Goal: Task Accomplishment & Management: Complete application form

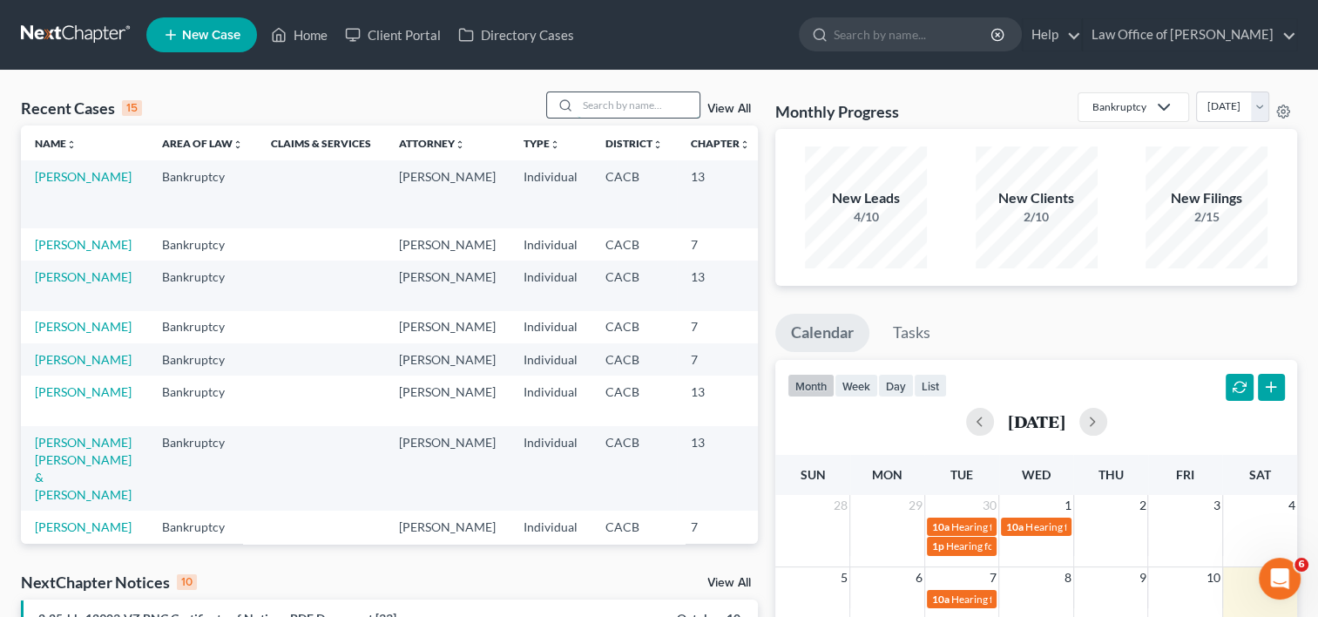
click at [603, 113] on input "search" at bounding box center [639, 104] width 122 height 25
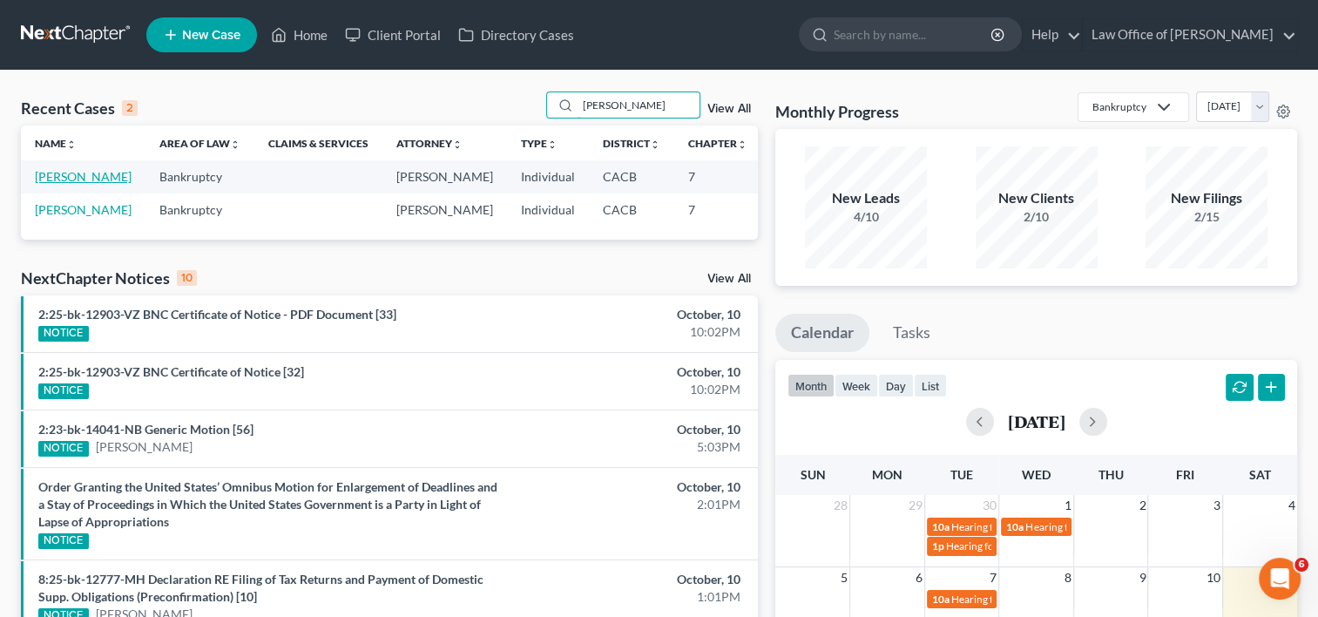
type input "[PERSON_NAME]"
click at [58, 184] on link "[PERSON_NAME]" at bounding box center [83, 176] width 97 height 15
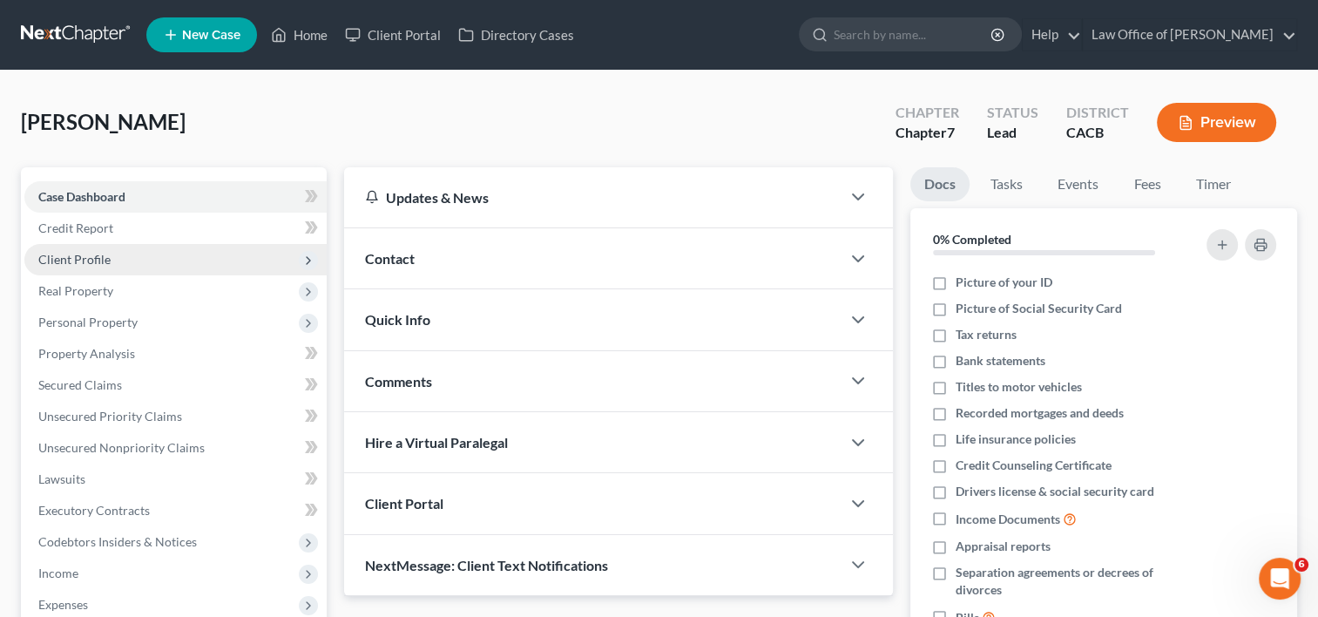
click at [72, 254] on span "Client Profile" at bounding box center [74, 259] width 72 height 15
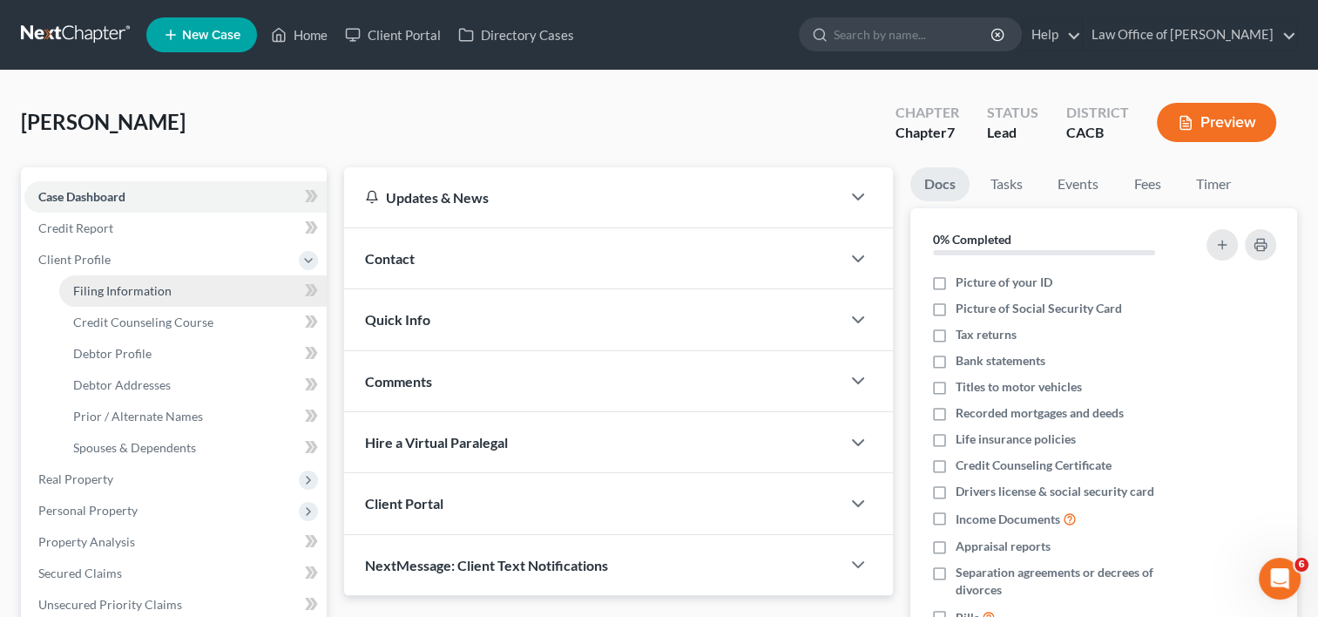
click at [132, 285] on span "Filing Information" at bounding box center [122, 290] width 98 height 15
select select "1"
select select "0"
select select "4"
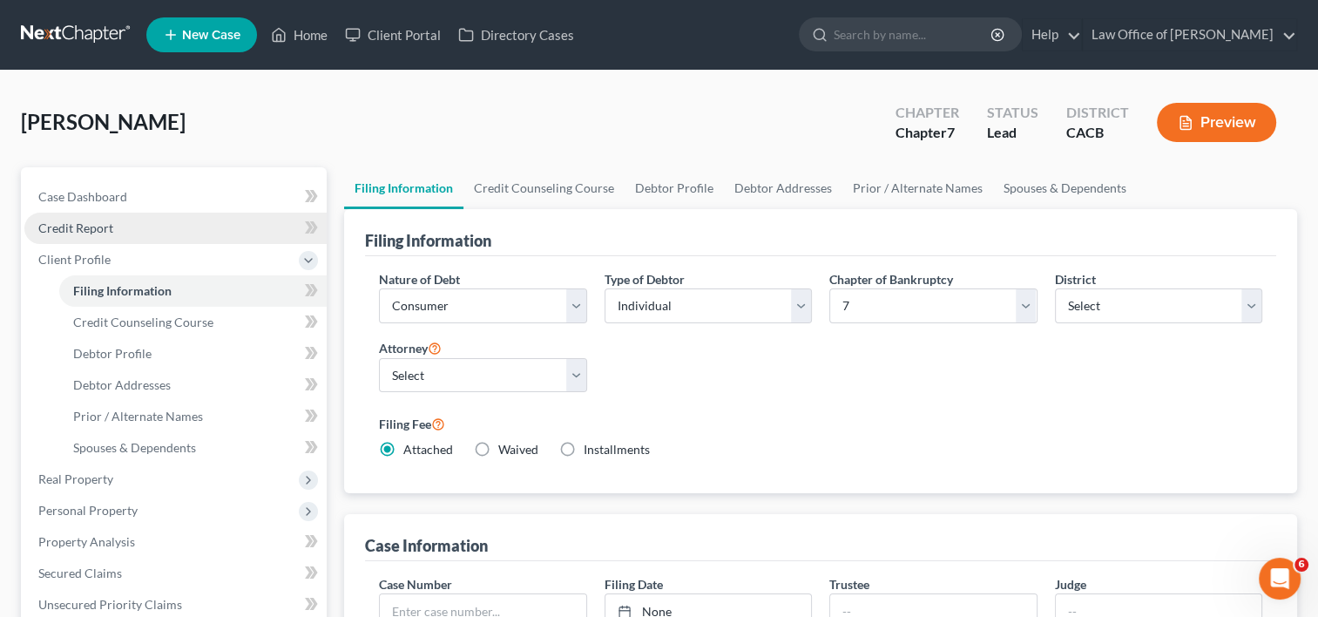
click at [116, 228] on link "Credit Report" at bounding box center [175, 228] width 302 height 31
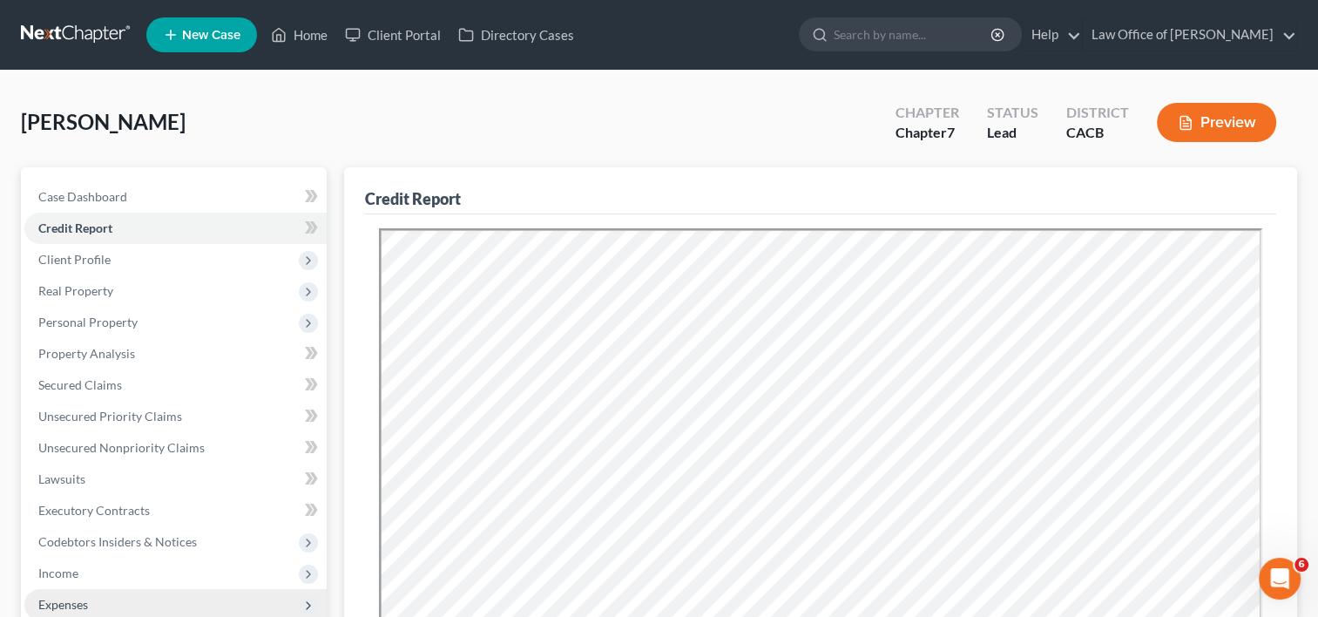
click at [110, 605] on span "Expenses" at bounding box center [175, 604] width 302 height 31
click at [96, 601] on span "Expenses" at bounding box center [175, 604] width 302 height 31
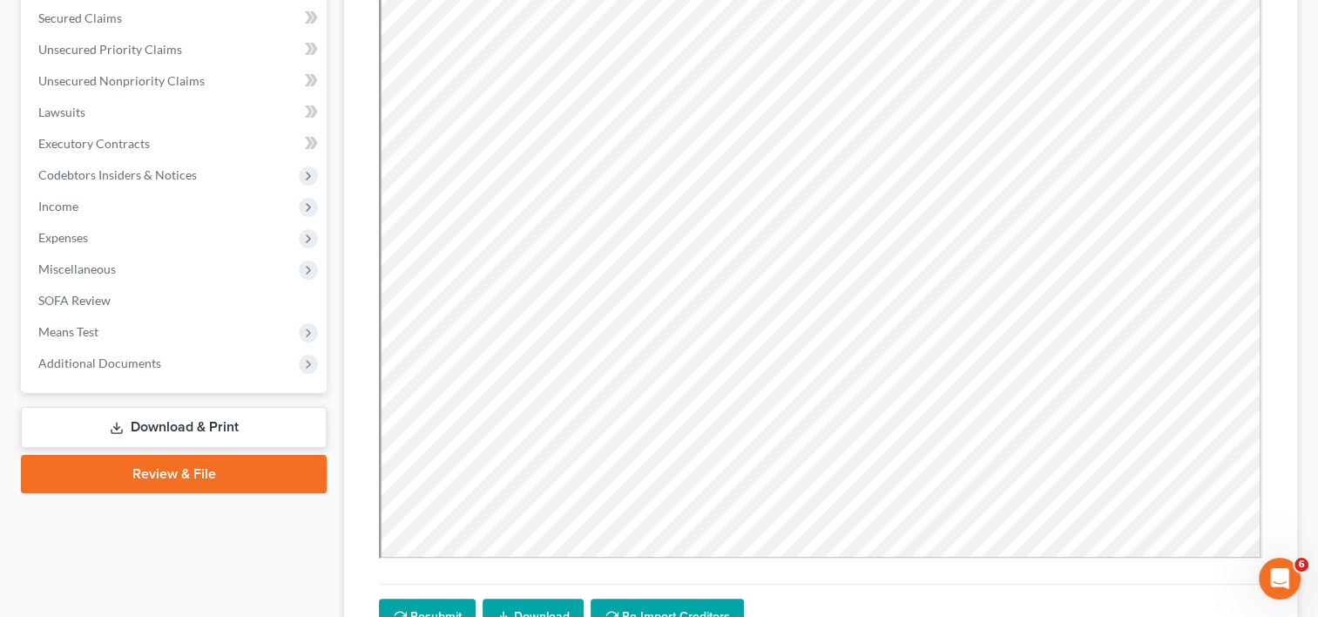
scroll to position [369, 0]
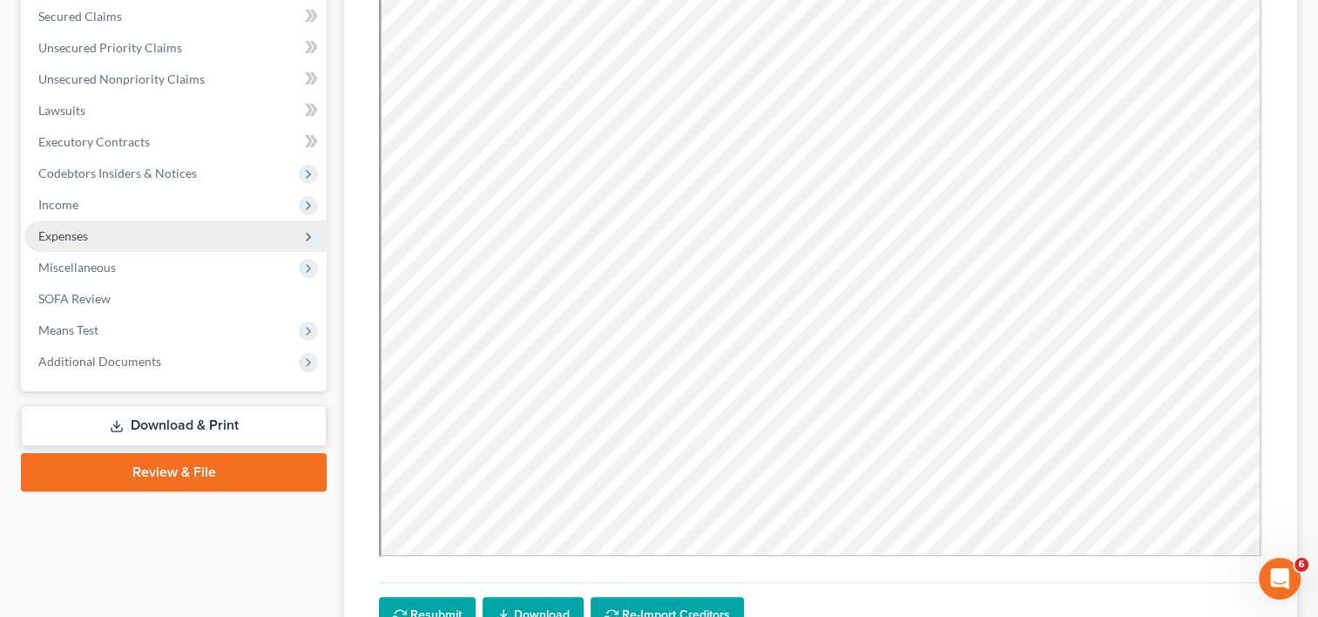
click at [94, 240] on span "Expenses" at bounding box center [175, 235] width 302 height 31
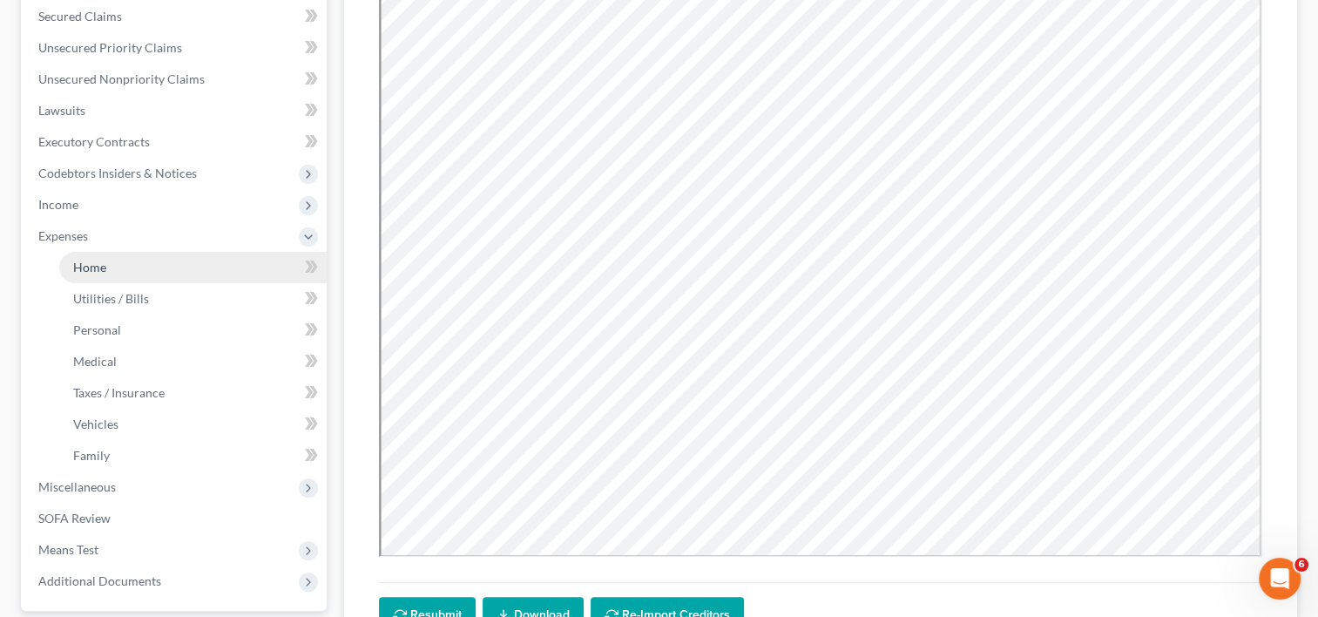
click at [108, 264] on link "Home" at bounding box center [192, 267] width 267 height 31
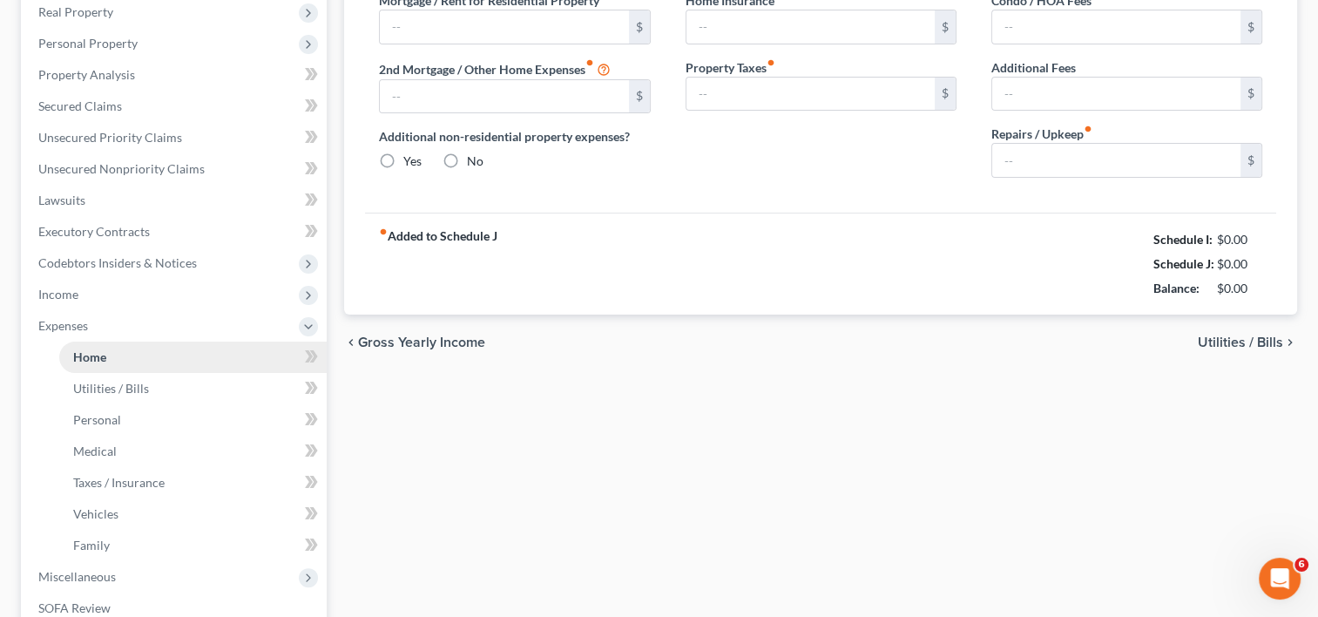
type input "0.00"
radio input "true"
type input "0.00"
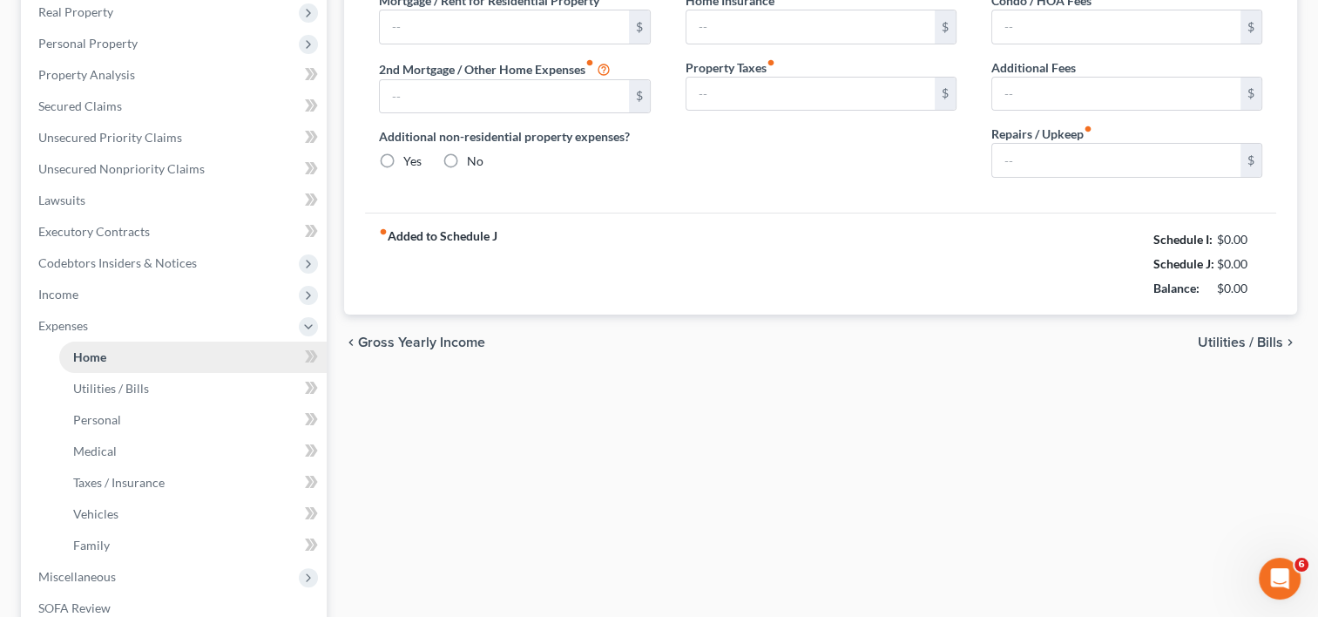
type input "0.00"
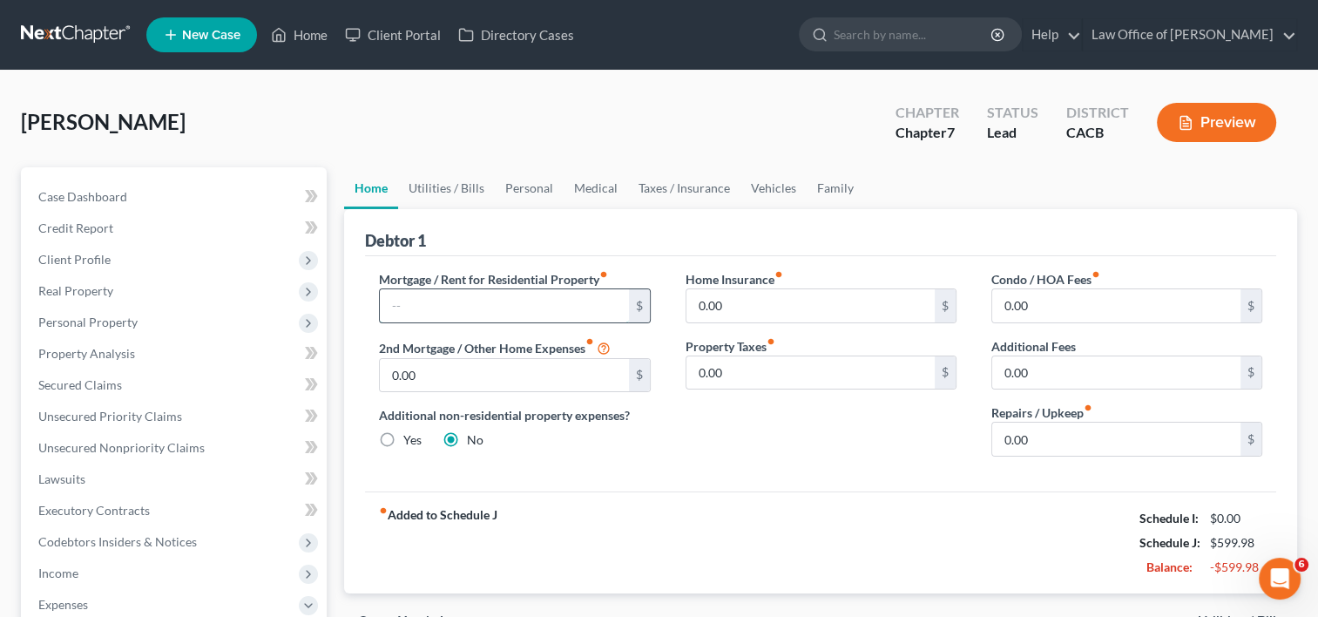
click at [450, 307] on input "text" at bounding box center [504, 305] width 248 height 33
type input "800.00"
click at [449, 189] on link "Utilities / Bills" at bounding box center [446, 188] width 97 height 42
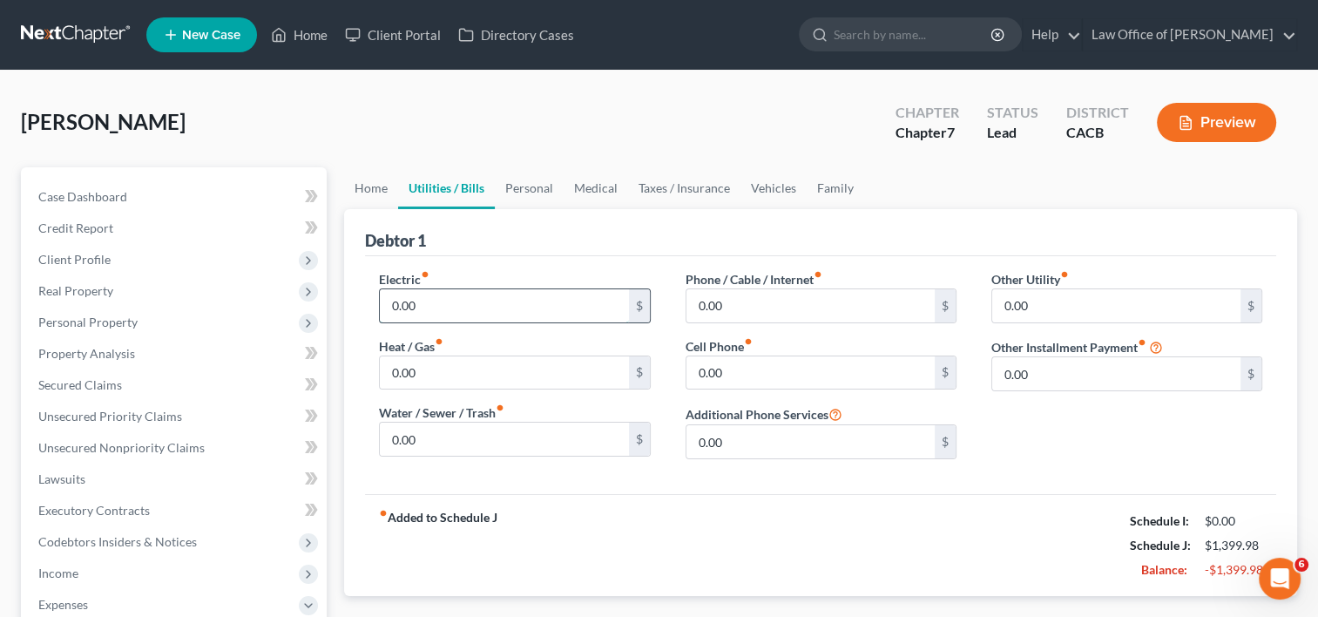
click at [450, 308] on input "0.00" at bounding box center [504, 305] width 248 height 33
click at [784, 291] on input "0.00" at bounding box center [810, 305] width 248 height 33
type input "8"
type input "80.00"
click at [733, 299] on input "text" at bounding box center [810, 305] width 248 height 33
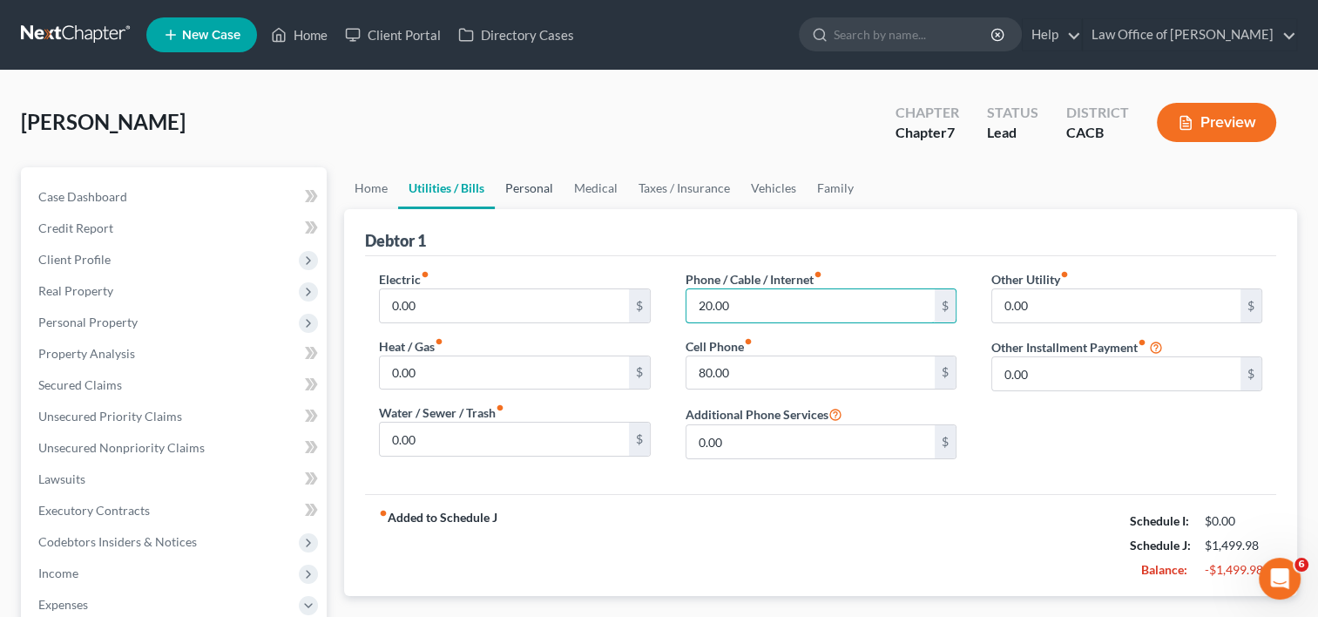
type input "20.00"
click at [516, 184] on link "Personal" at bounding box center [529, 188] width 69 height 42
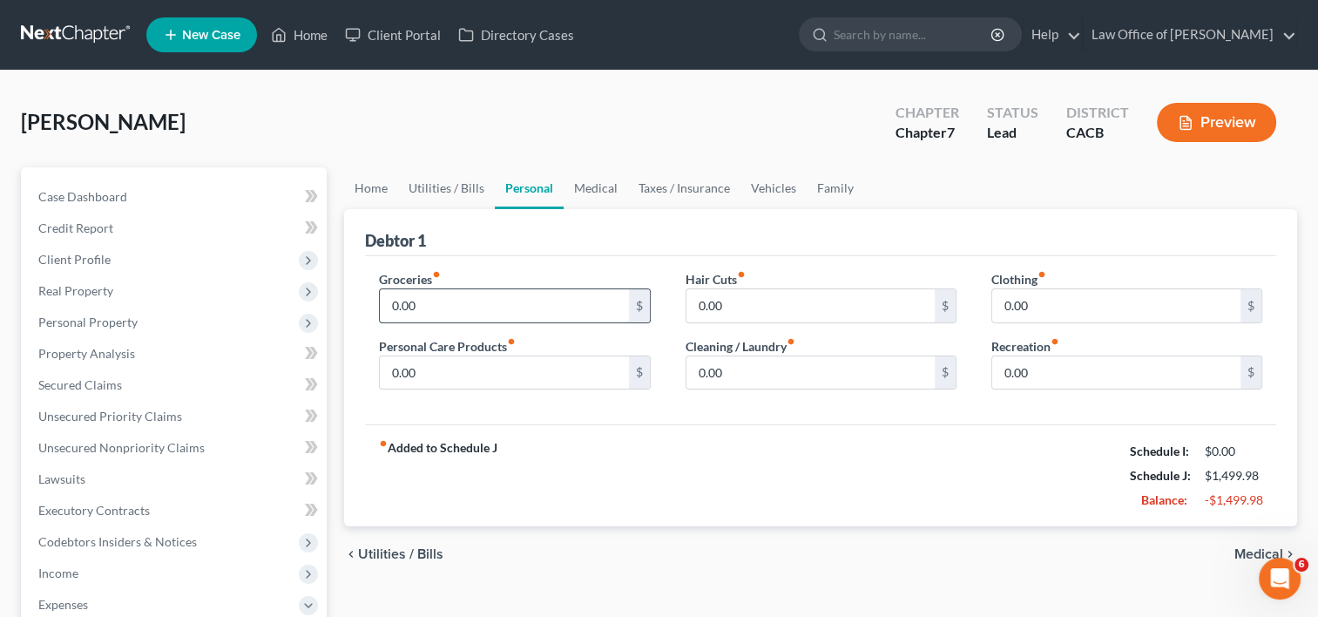
click at [497, 308] on input "0.00" at bounding box center [504, 305] width 248 height 33
type input "0"
type input "500.00"
click at [488, 379] on input "0.00" at bounding box center [504, 372] width 248 height 33
type input "100.00"
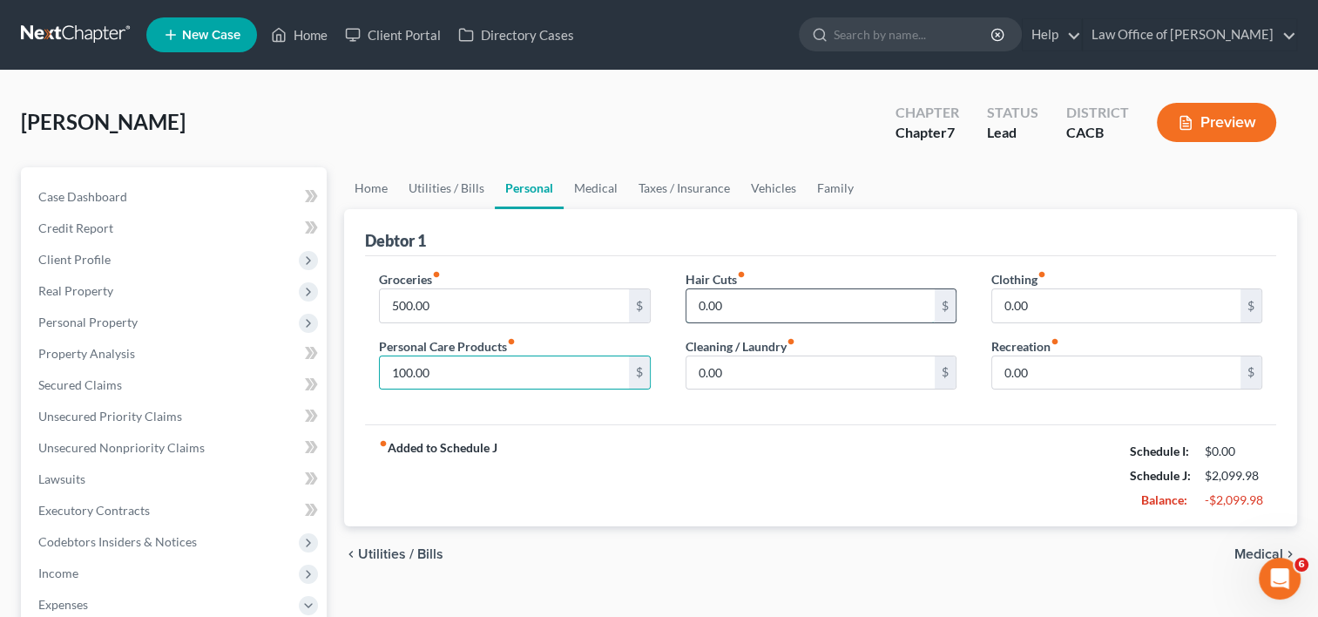
click at [774, 299] on input "0.00" at bounding box center [810, 305] width 248 height 33
type input "1"
type input "110.00"
type input "1"
type input "90.00"
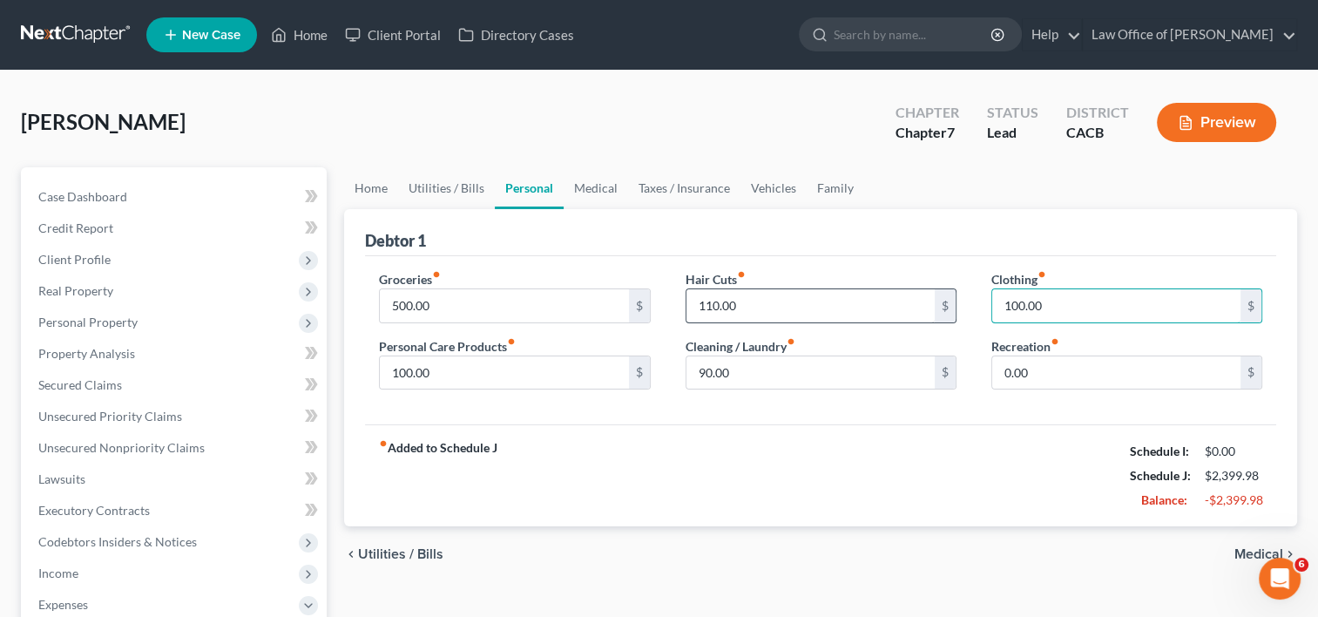
type input "100.00"
click at [596, 174] on link "Medical" at bounding box center [596, 188] width 64 height 42
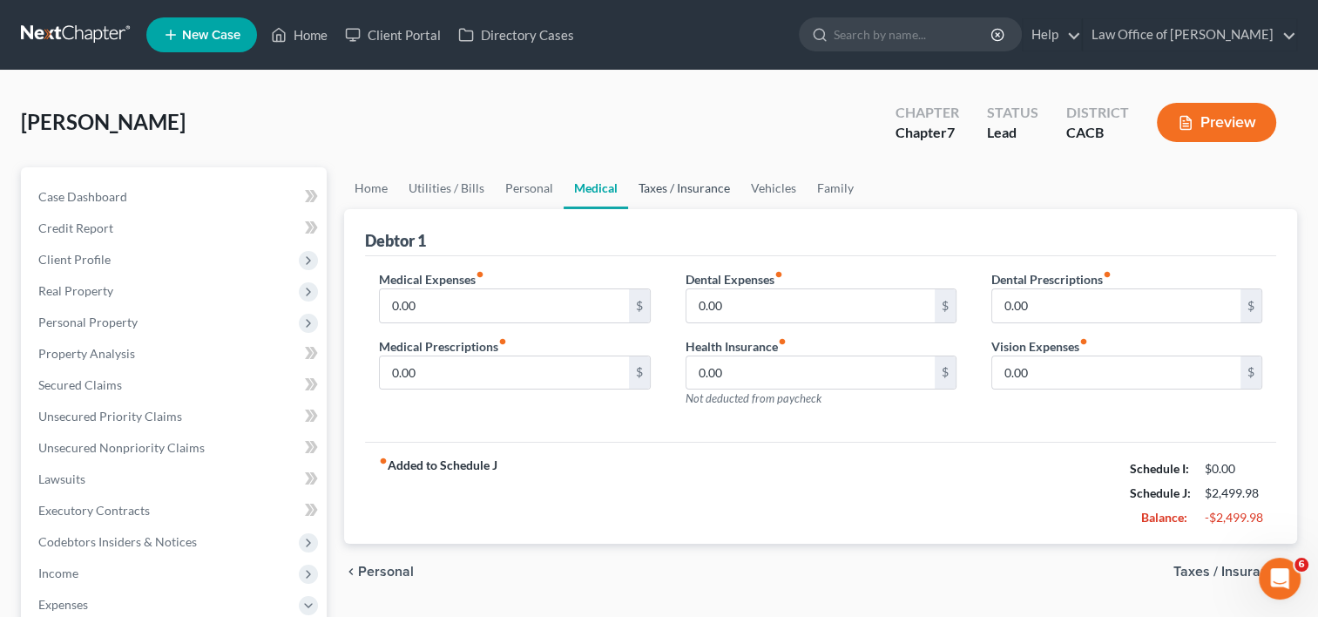
click at [693, 195] on link "Taxes / Insurance" at bounding box center [684, 188] width 112 height 42
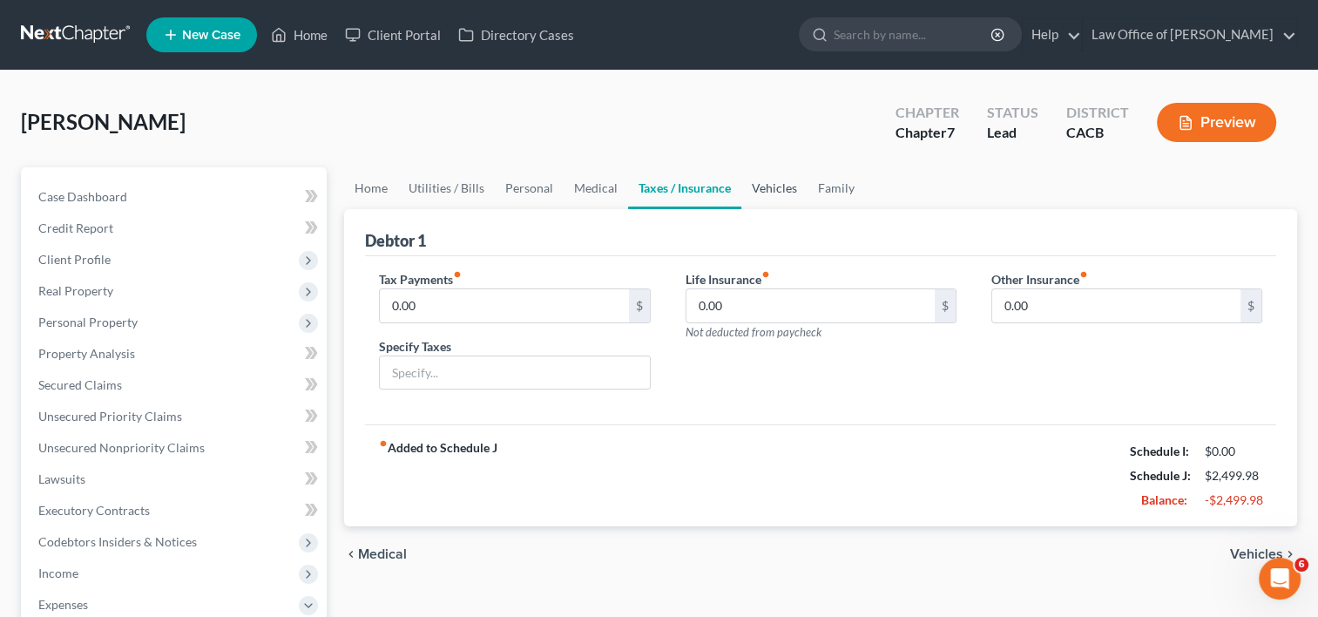
click at [773, 188] on link "Vehicles" at bounding box center [774, 188] width 66 height 42
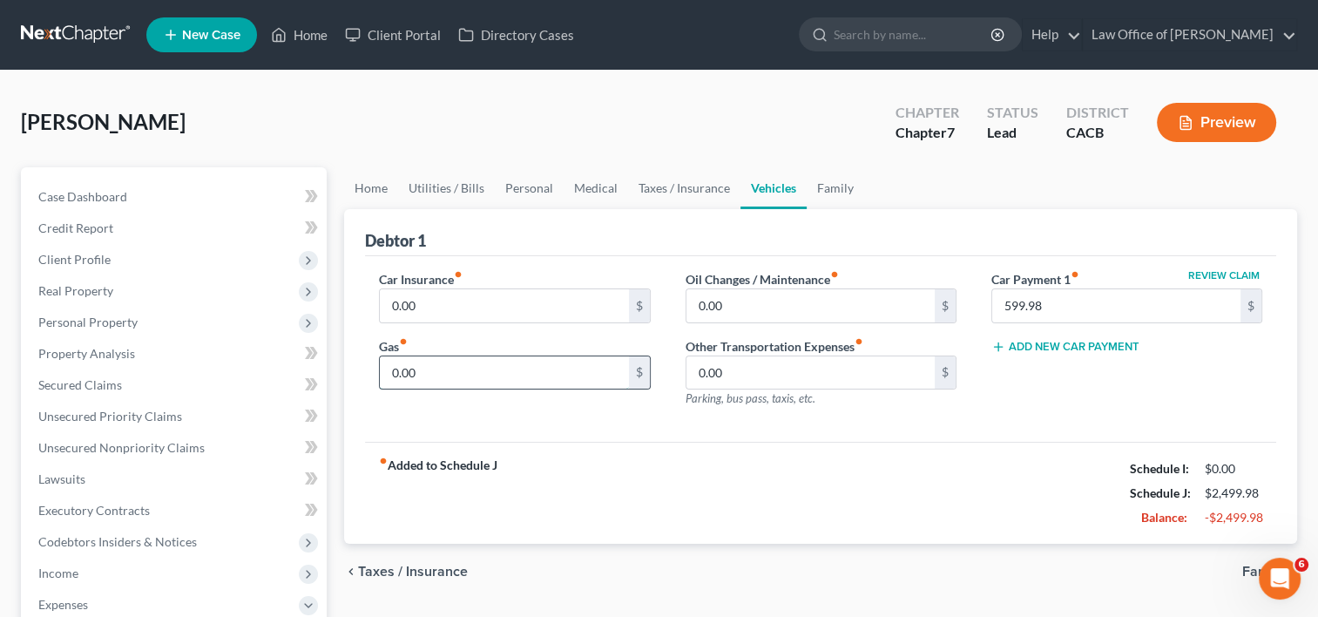
click at [448, 377] on input "0.00" at bounding box center [504, 372] width 248 height 33
type input "350.00"
click at [794, 291] on input "0.00" at bounding box center [810, 305] width 248 height 33
type input "70.00"
click at [488, 300] on input "0.00" at bounding box center [504, 305] width 248 height 33
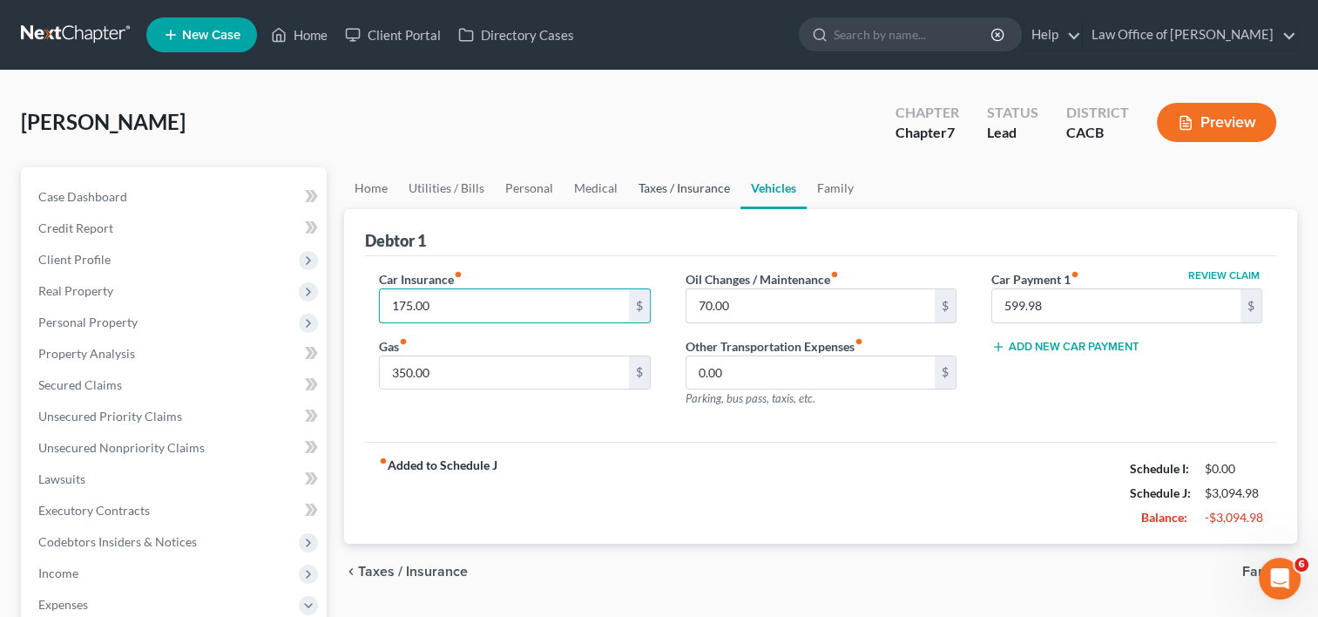
type input "175.00"
click at [671, 186] on link "Taxes / Insurance" at bounding box center [684, 188] width 112 height 42
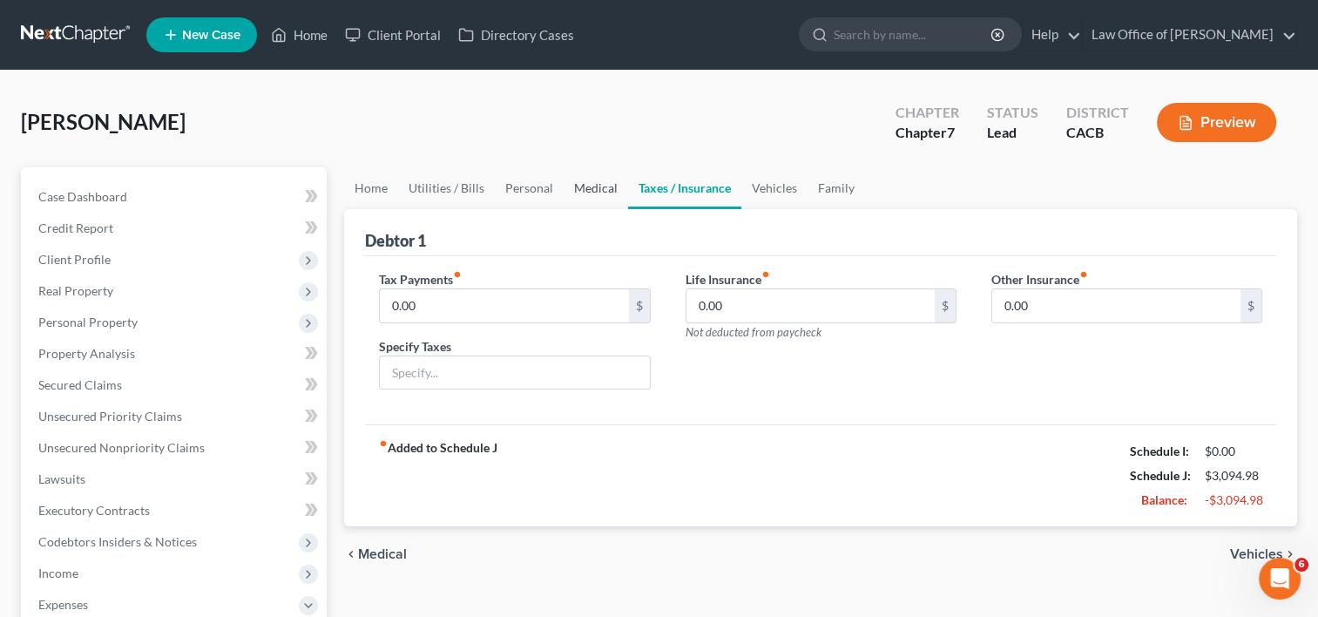
click at [594, 185] on link "Medical" at bounding box center [596, 188] width 64 height 42
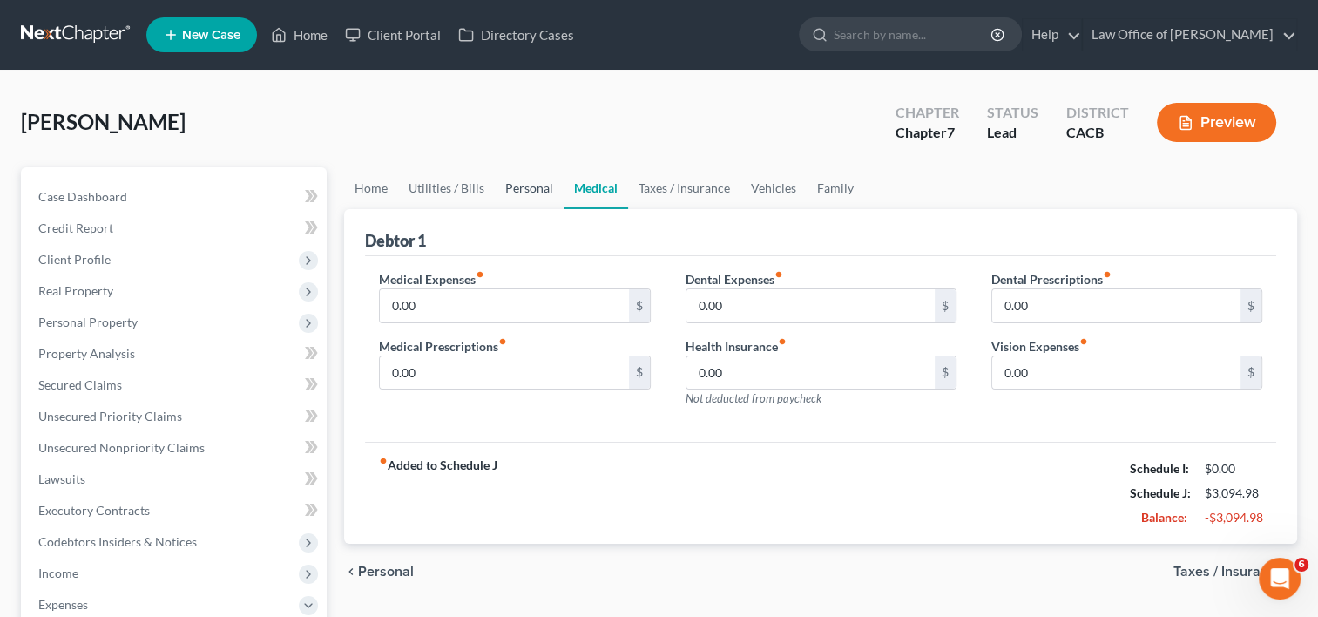
click at [509, 185] on link "Personal" at bounding box center [529, 188] width 69 height 42
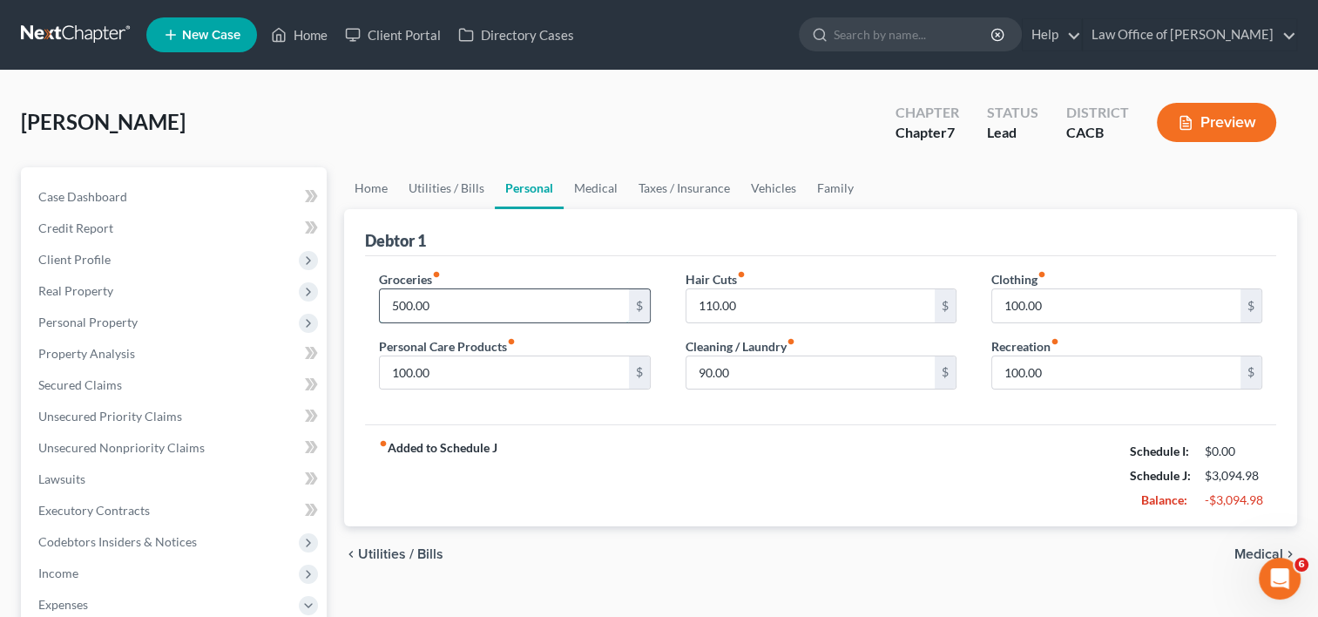
click at [477, 307] on input "500.00" at bounding box center [504, 305] width 248 height 33
type input "8"
type input "850.00"
click at [774, 379] on input "90.00" at bounding box center [810, 372] width 248 height 33
click at [464, 369] on input "100.00" at bounding box center [504, 372] width 248 height 33
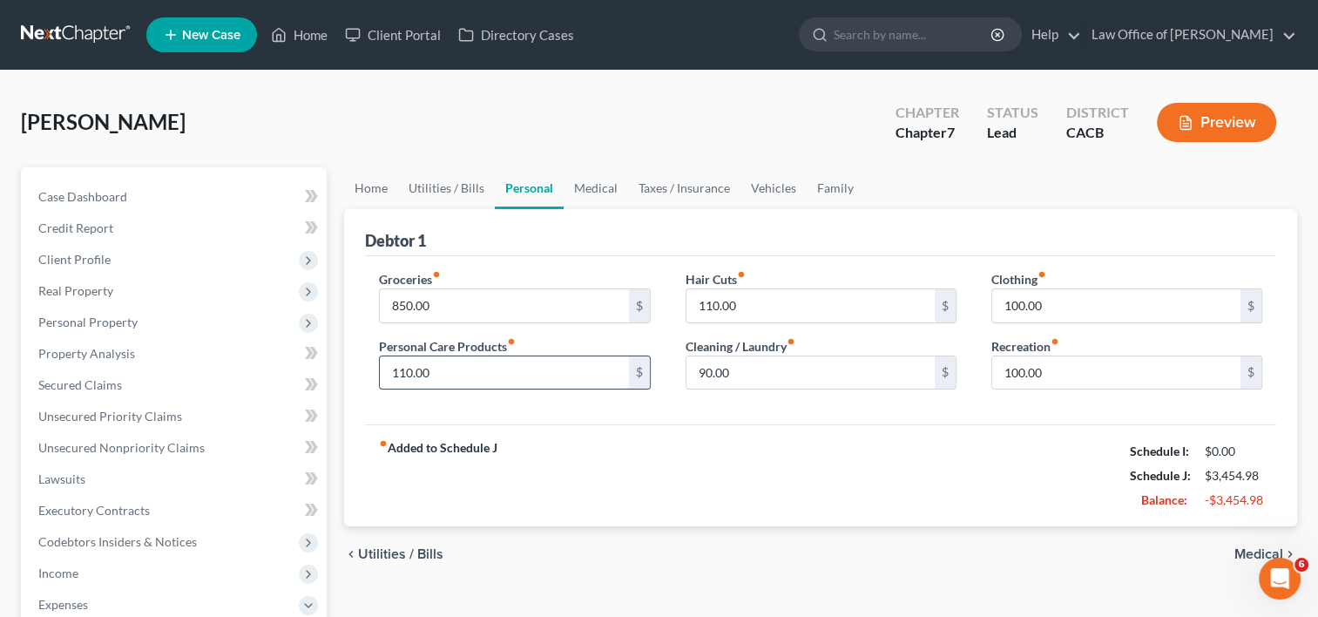
type input "110.00"
click at [605, 193] on link "Medical" at bounding box center [596, 188] width 64 height 42
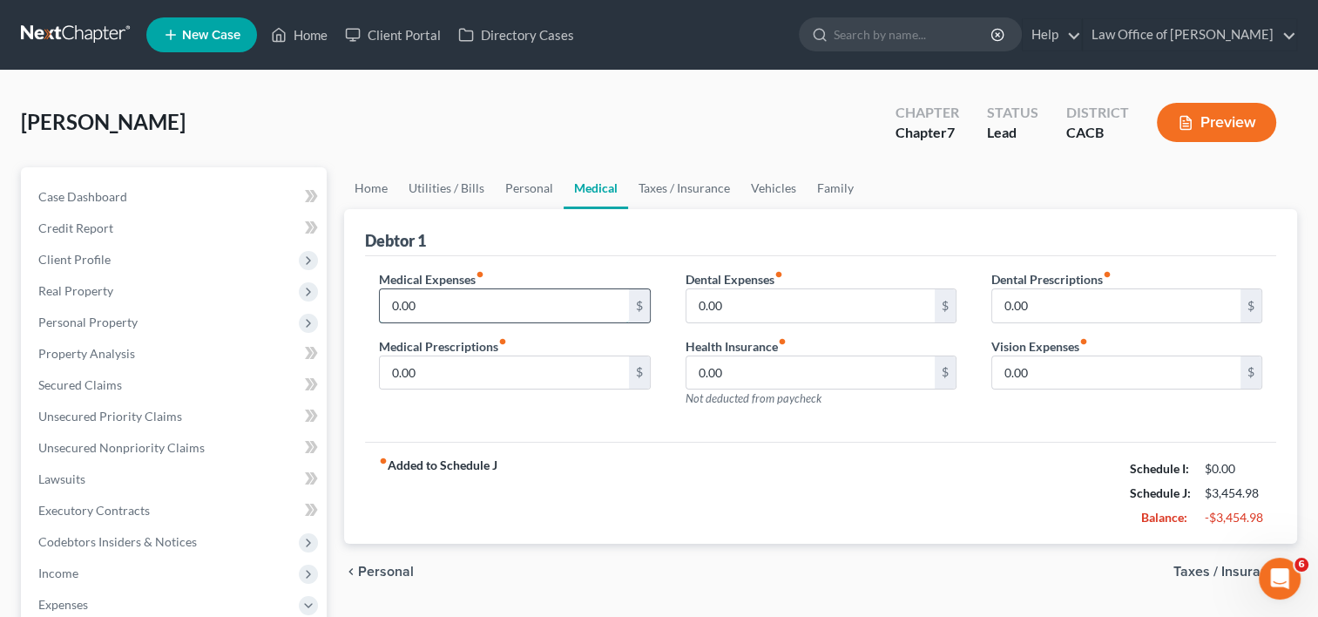
click at [470, 312] on input "0.00" at bounding box center [504, 305] width 248 height 33
click at [849, 302] on input "0.00" at bounding box center [810, 305] width 248 height 33
click at [1113, 307] on input "0.00" at bounding box center [1116, 305] width 248 height 33
click at [1079, 378] on input "0.00" at bounding box center [1116, 372] width 248 height 33
click at [497, 296] on input "25.00" at bounding box center [504, 305] width 248 height 33
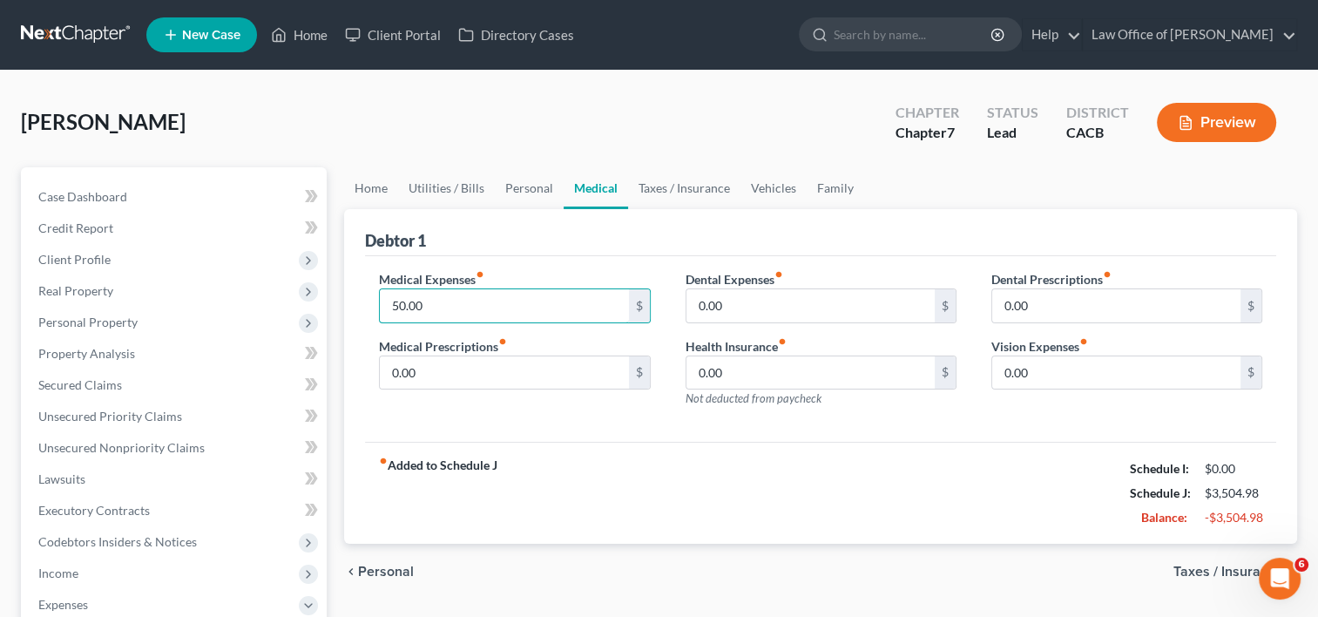
type input "50.00"
click at [641, 230] on div "Debtor 1" at bounding box center [820, 232] width 911 height 47
click at [667, 192] on link "Taxes / Insurance" at bounding box center [684, 188] width 112 height 42
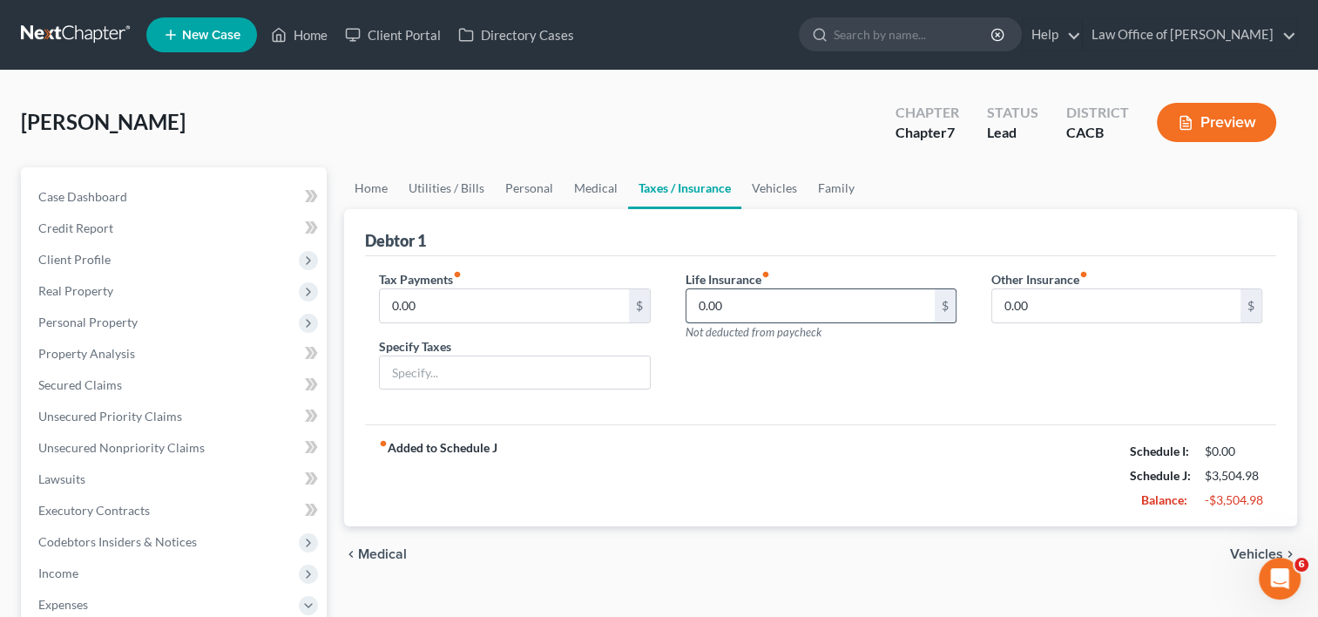
click at [747, 318] on input "0.00" at bounding box center [810, 305] width 248 height 33
click at [765, 186] on link "Vehicles" at bounding box center [774, 188] width 66 height 42
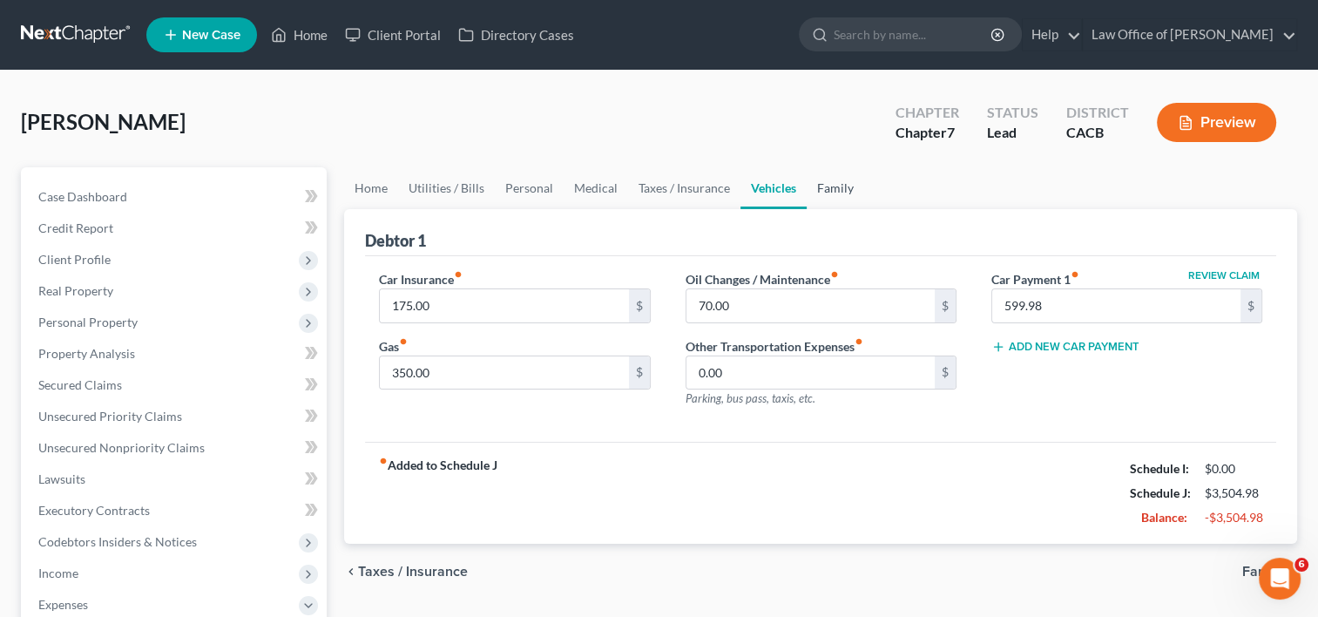
click at [828, 188] on link "Family" at bounding box center [835, 188] width 57 height 42
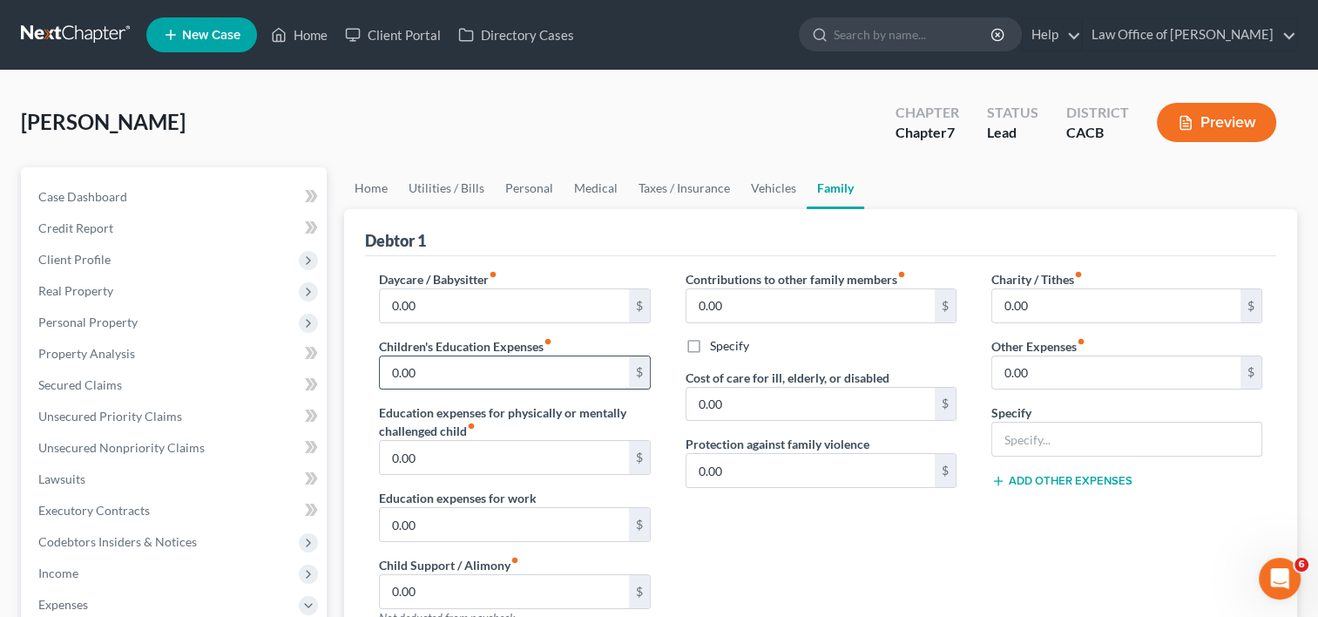
click at [472, 368] on input "0.00" at bounding box center [504, 372] width 248 height 33
type input "25.00"
click at [730, 310] on input "0.00" at bounding box center [810, 305] width 248 height 33
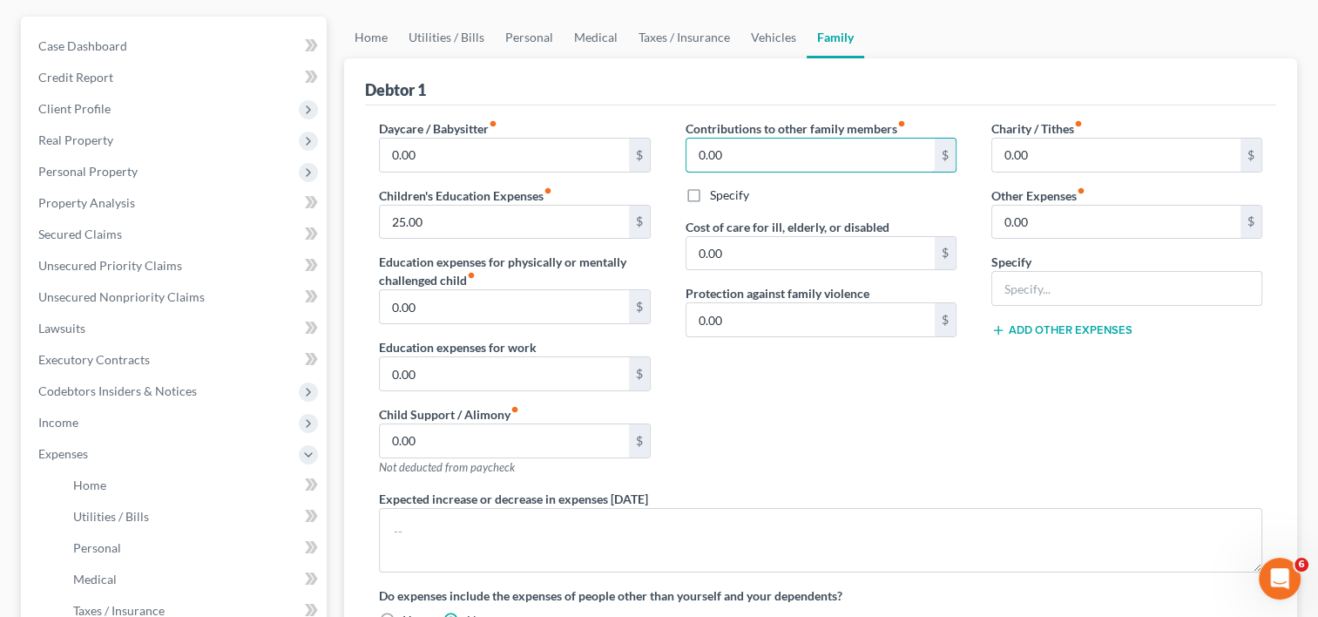
scroll to position [143, 0]
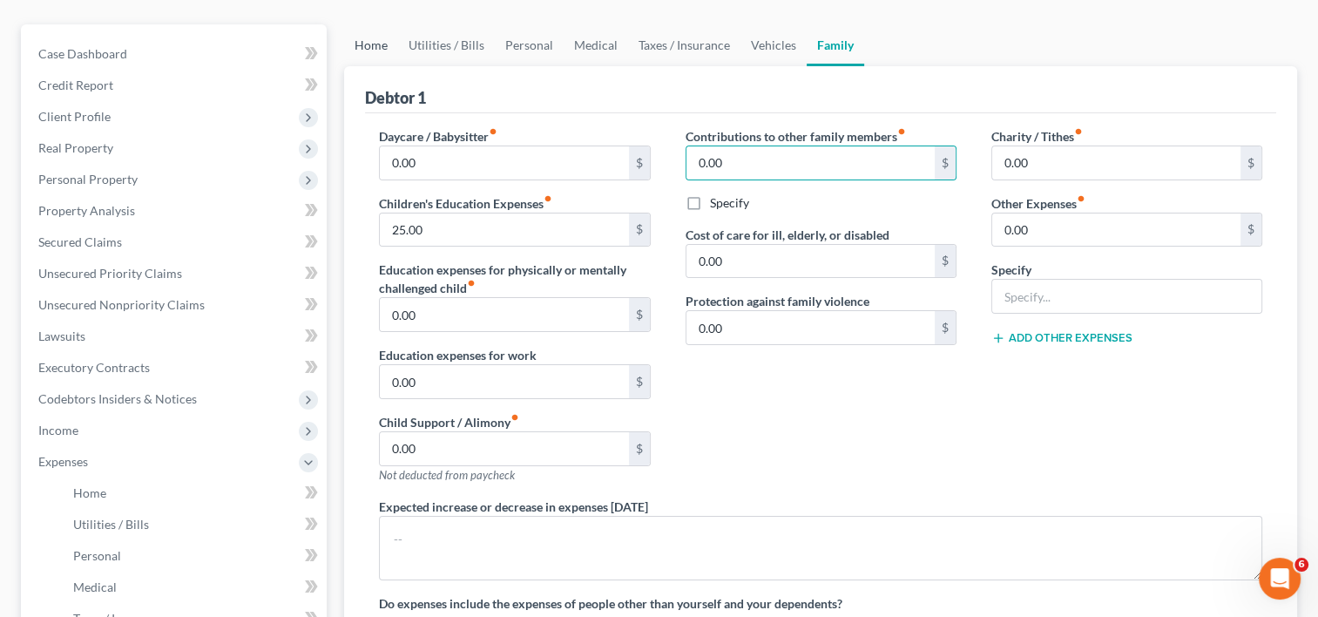
click at [366, 44] on link "Home" at bounding box center [371, 45] width 54 height 42
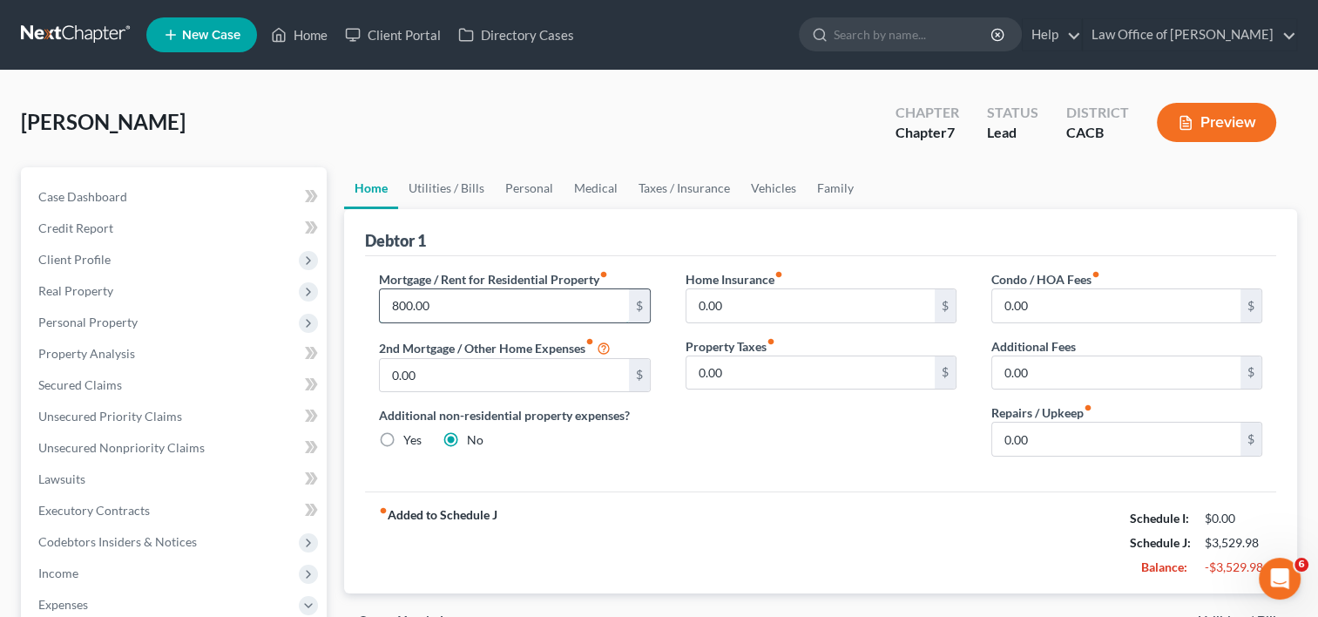
click at [449, 301] on input "800.00" at bounding box center [504, 305] width 248 height 33
type input "1,000.00"
click at [470, 399] on div "Mortgage / Rent for Residential Property fiber_manual_record 1,000.00 $ 2nd Mor…" at bounding box center [515, 370] width 306 height 200
click at [505, 376] on input "0.00" at bounding box center [504, 375] width 248 height 33
click at [772, 301] on input "0.00" at bounding box center [810, 305] width 248 height 33
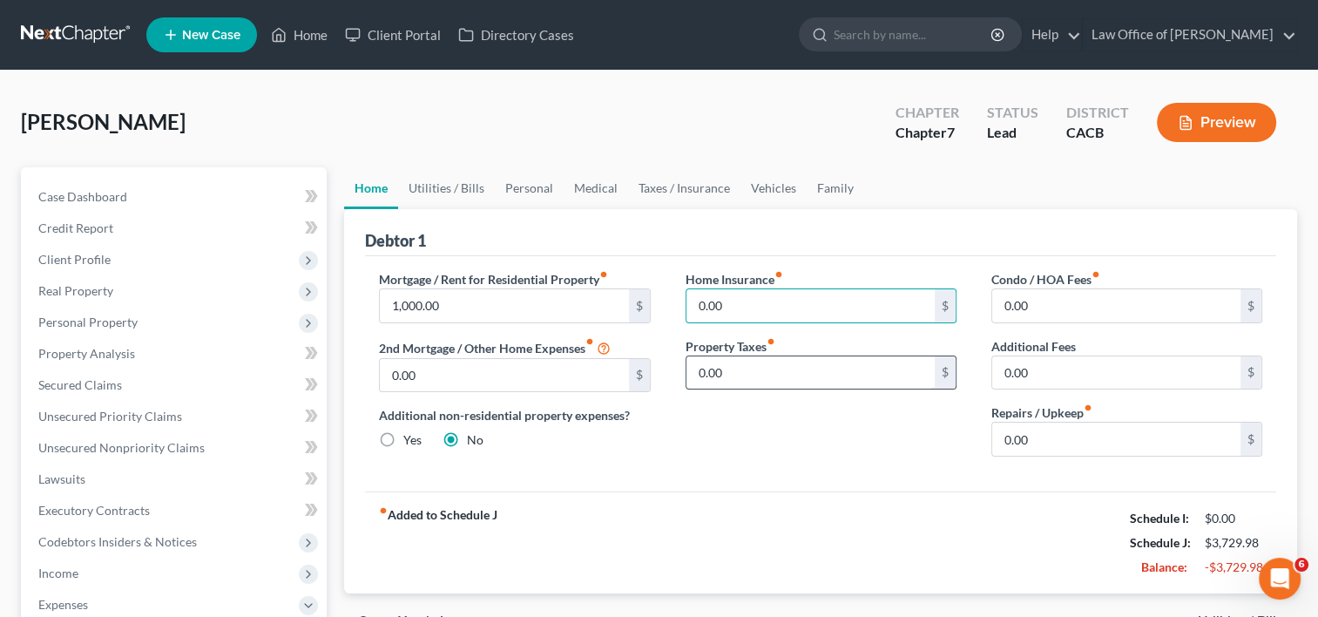
click at [794, 366] on input "0.00" at bounding box center [810, 372] width 248 height 33
click at [1109, 288] on div "0.00 $" at bounding box center [1126, 305] width 271 height 35
click at [463, 188] on link "Utilities / Bills" at bounding box center [446, 188] width 97 height 42
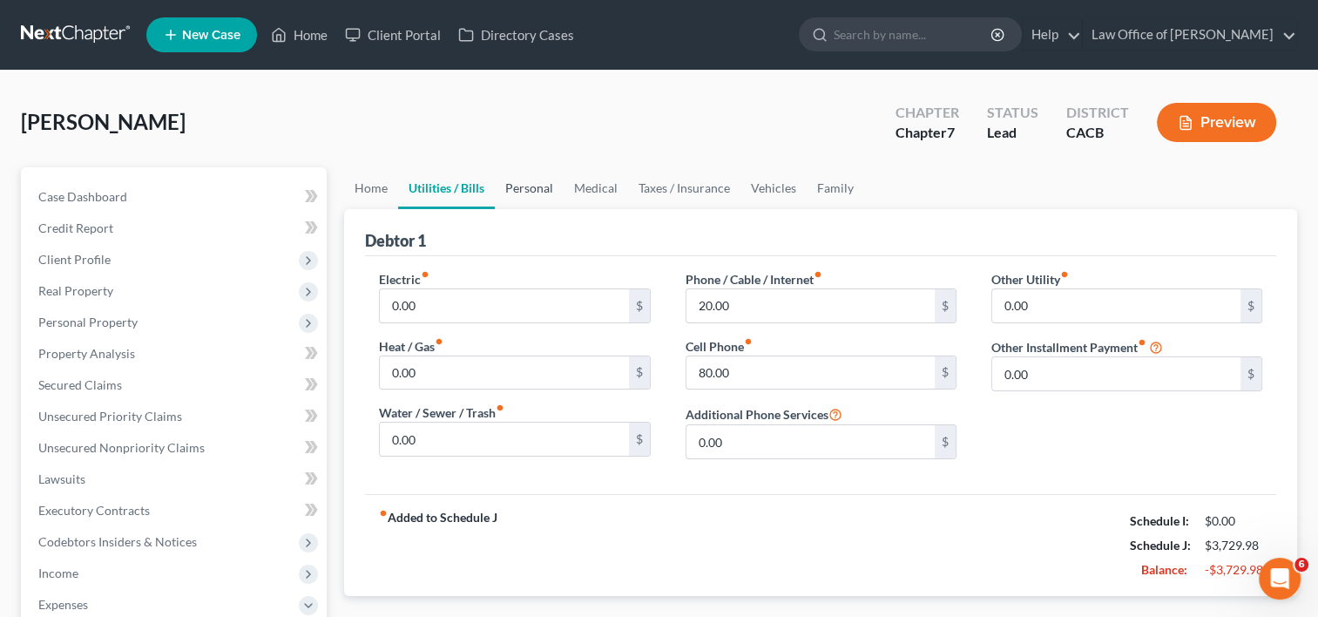
click at [524, 186] on link "Personal" at bounding box center [529, 188] width 69 height 42
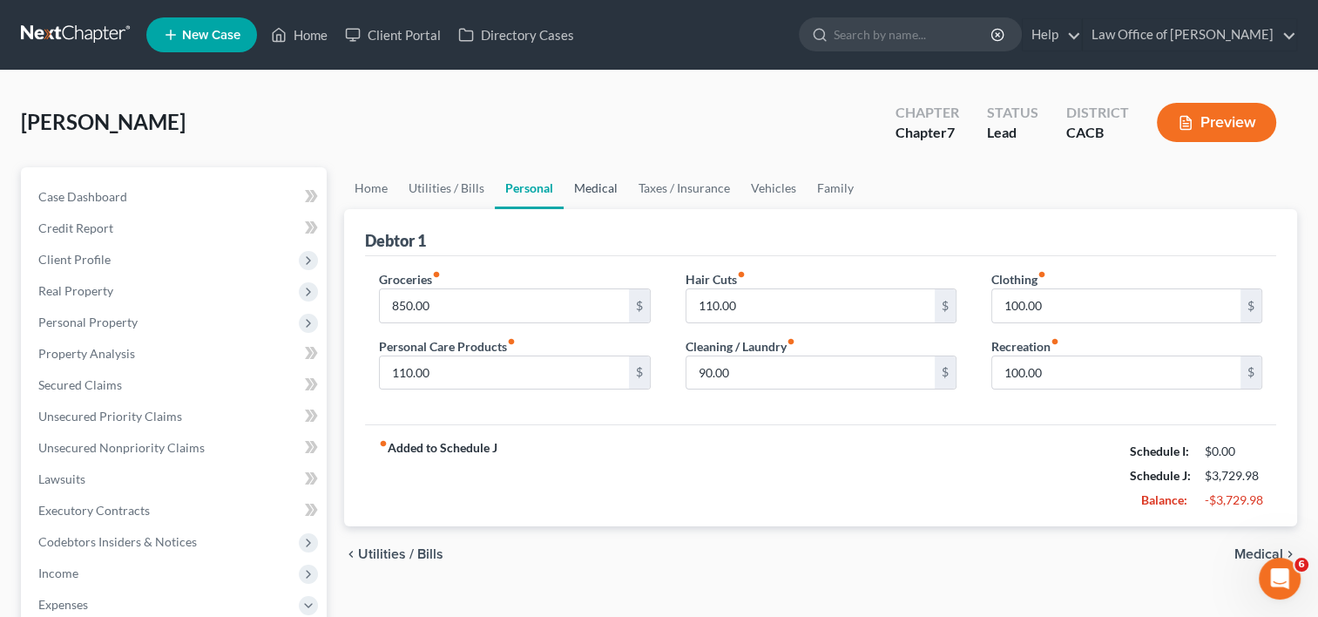
click at [589, 186] on link "Medical" at bounding box center [596, 188] width 64 height 42
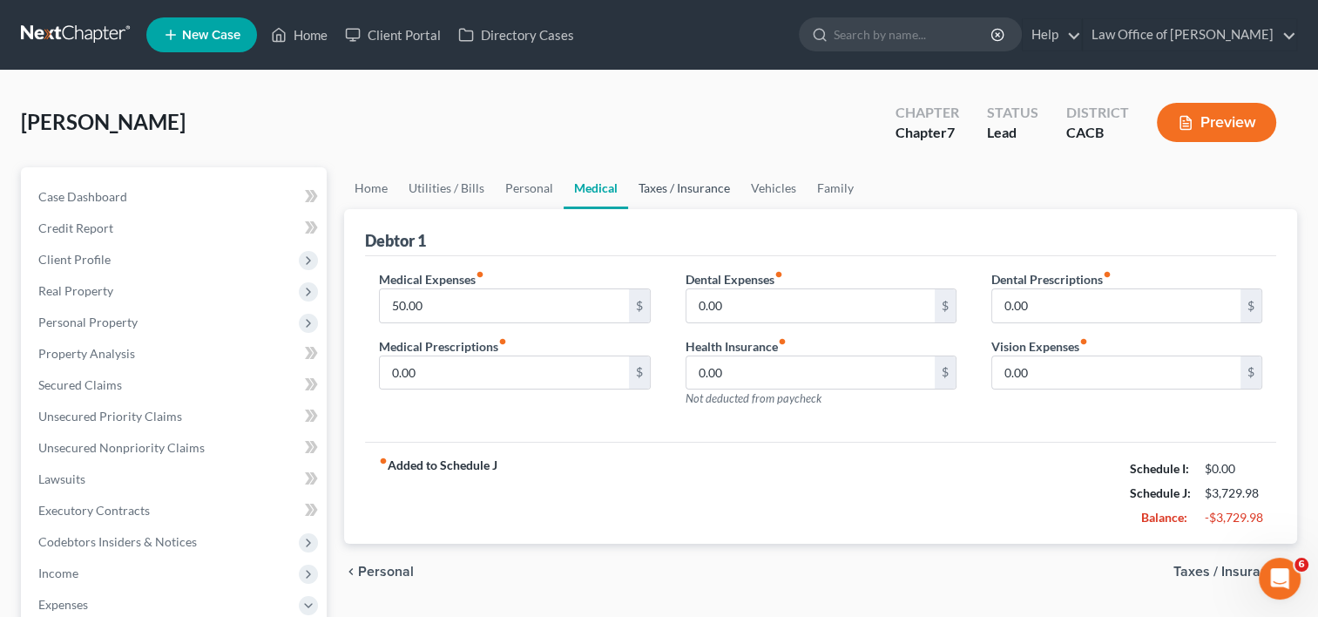
click at [667, 190] on link "Taxes / Insurance" at bounding box center [684, 188] width 112 height 42
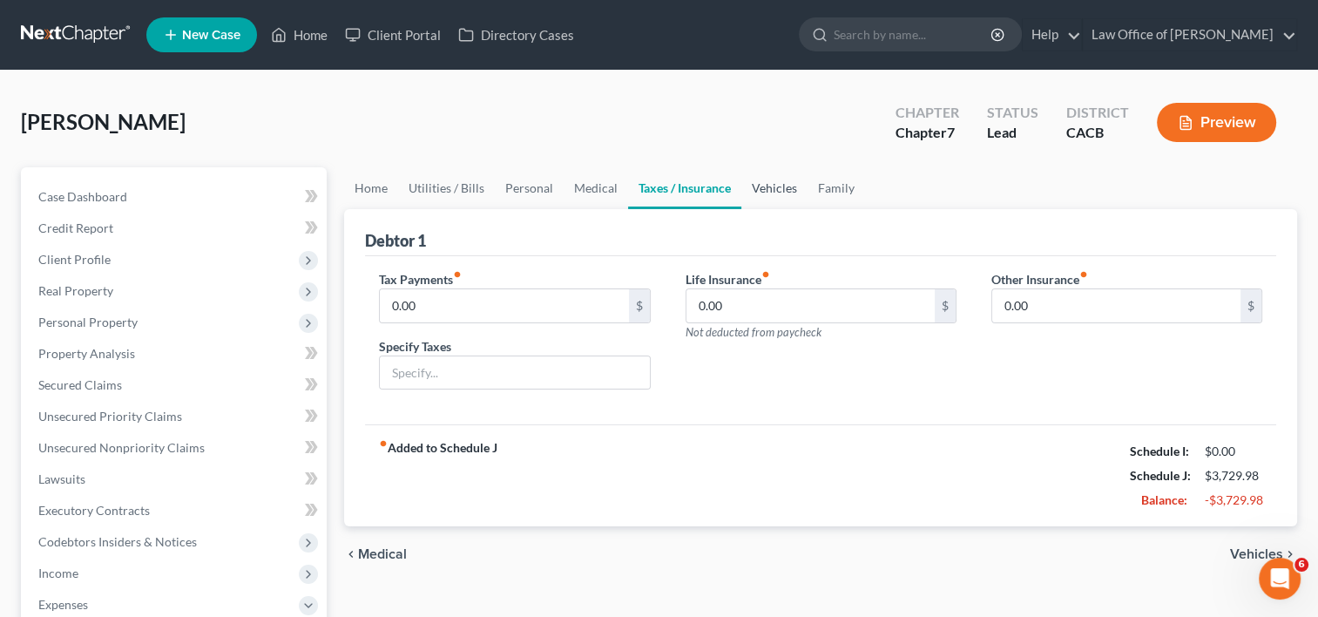
click at [771, 191] on link "Vehicles" at bounding box center [774, 188] width 66 height 42
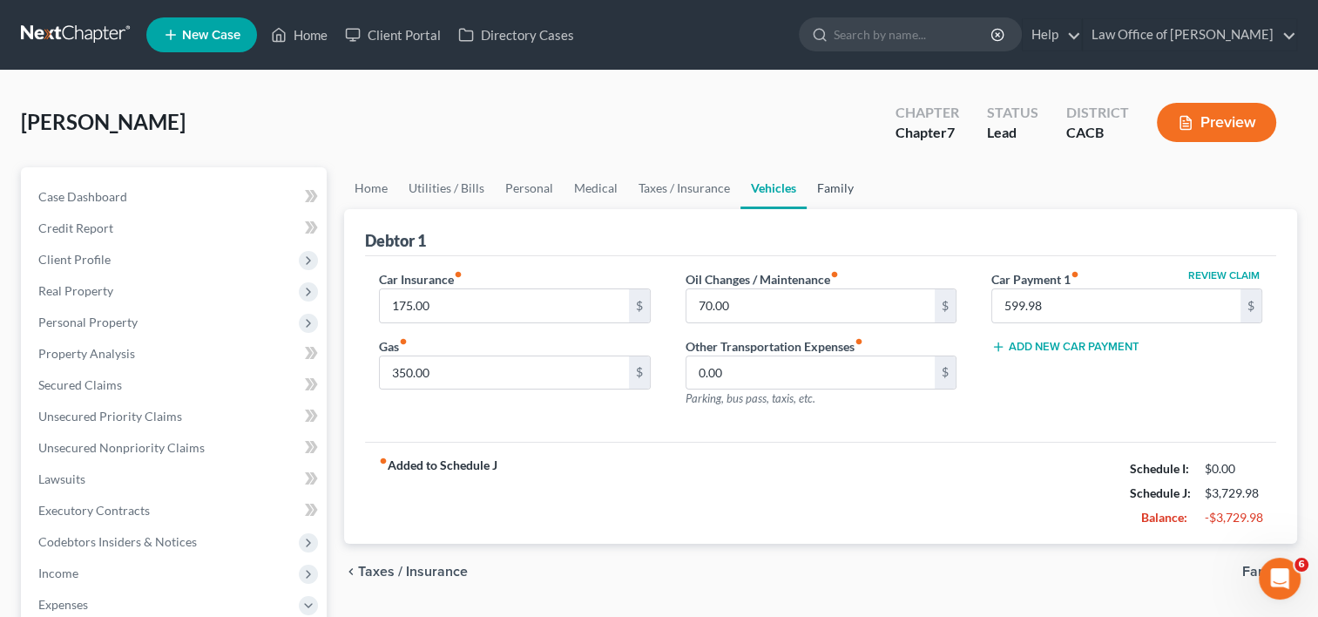
click at [835, 193] on link "Family" at bounding box center [835, 188] width 57 height 42
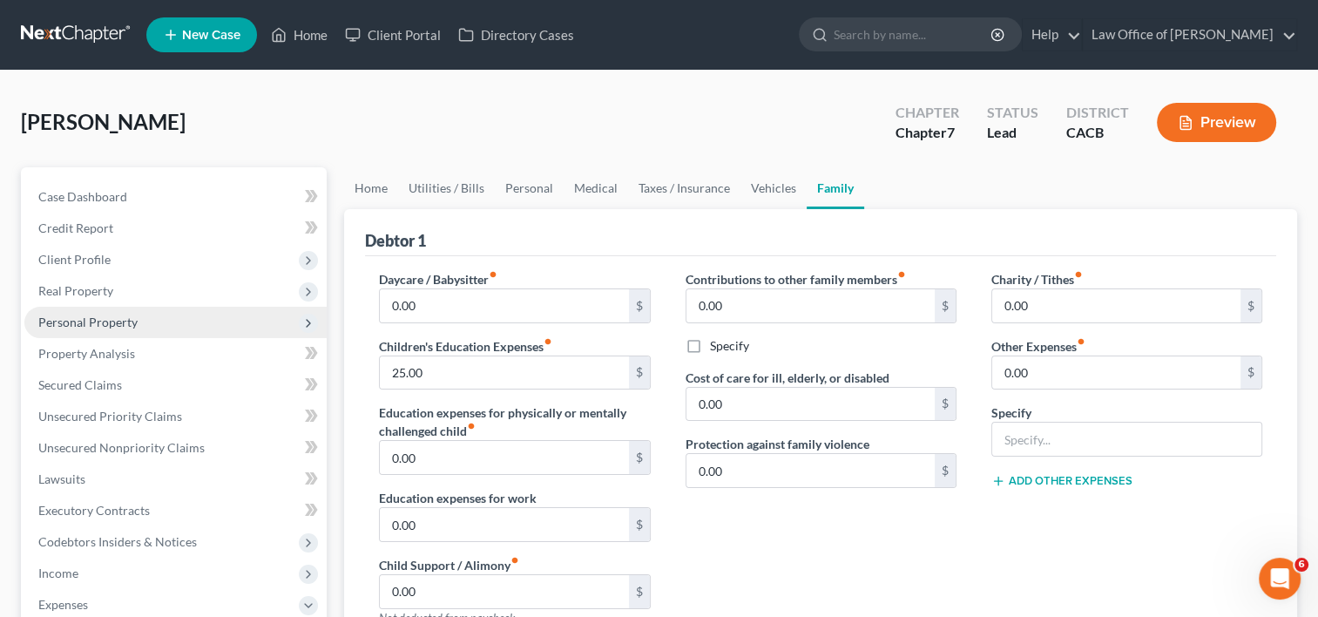
click at [96, 331] on span "Personal Property" at bounding box center [175, 322] width 302 height 31
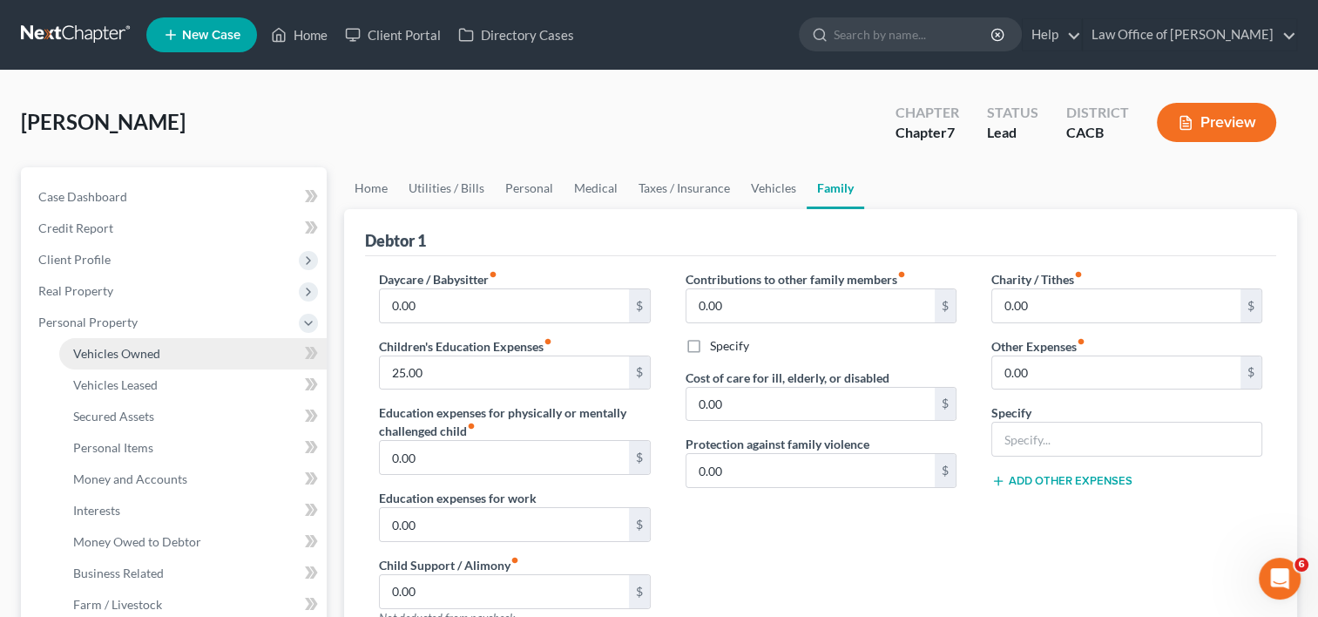
click at [159, 352] on link "Vehicles Owned" at bounding box center [192, 353] width 267 height 31
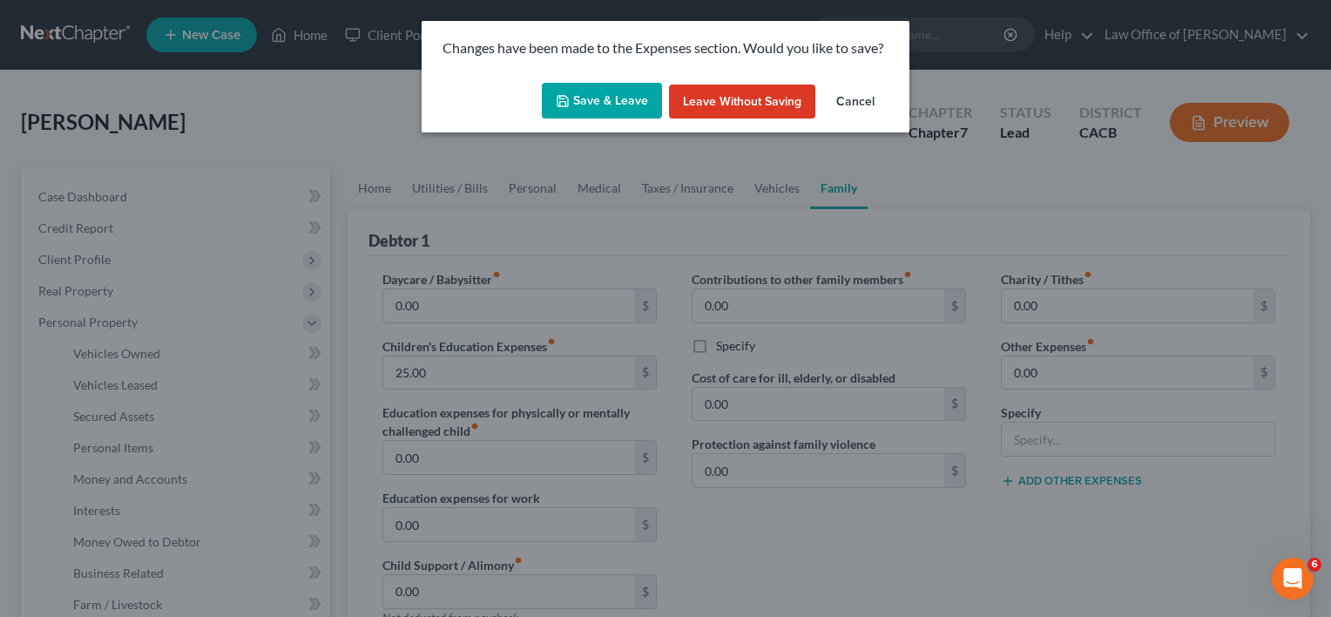
click at [592, 105] on button "Save & Leave" at bounding box center [602, 101] width 120 height 37
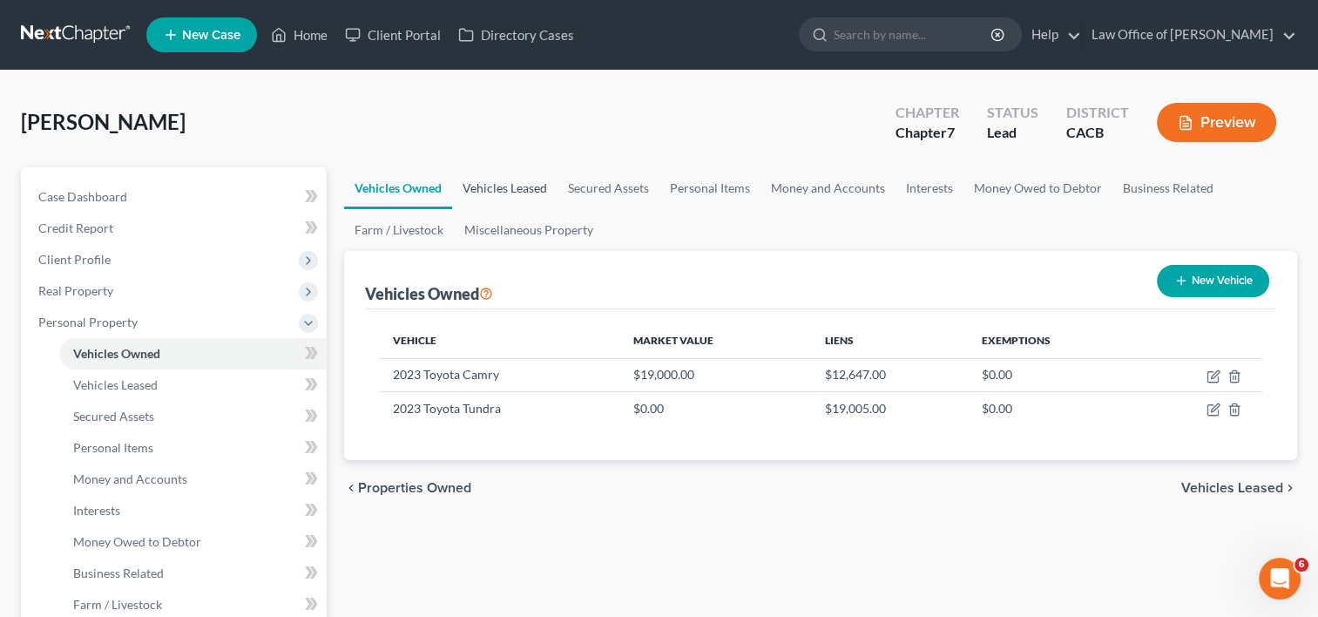
click at [521, 199] on link "Vehicles Leased" at bounding box center [504, 188] width 105 height 42
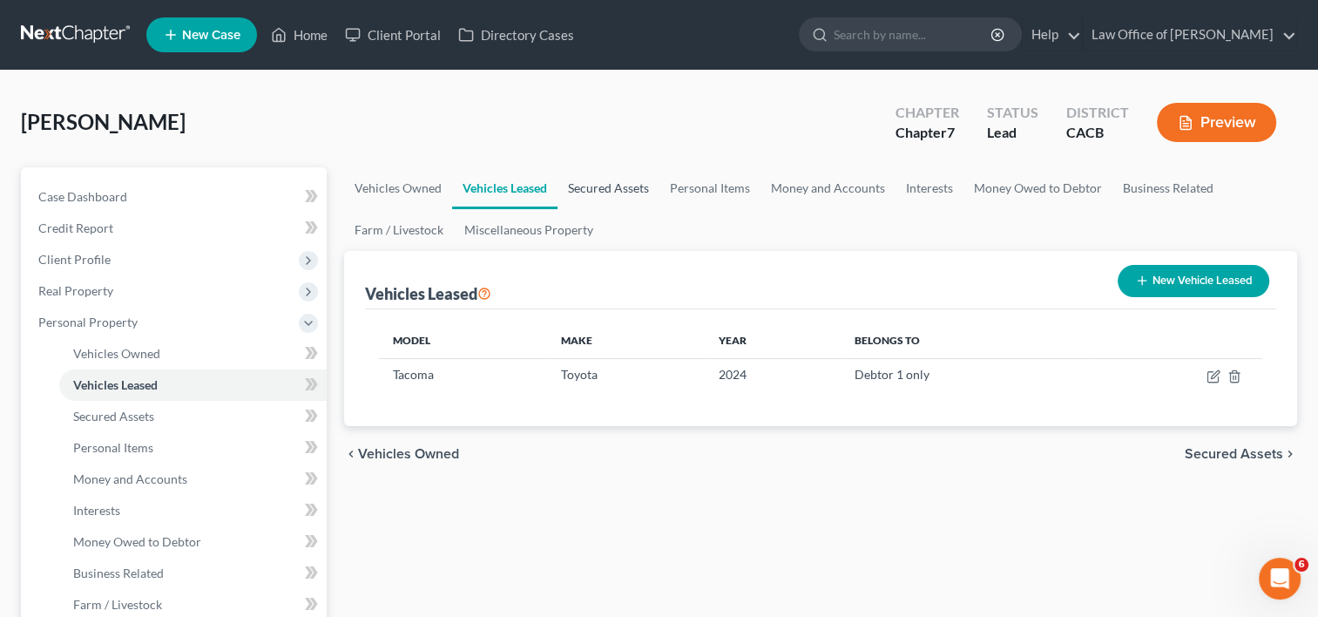
click at [610, 188] on link "Secured Assets" at bounding box center [609, 188] width 102 height 42
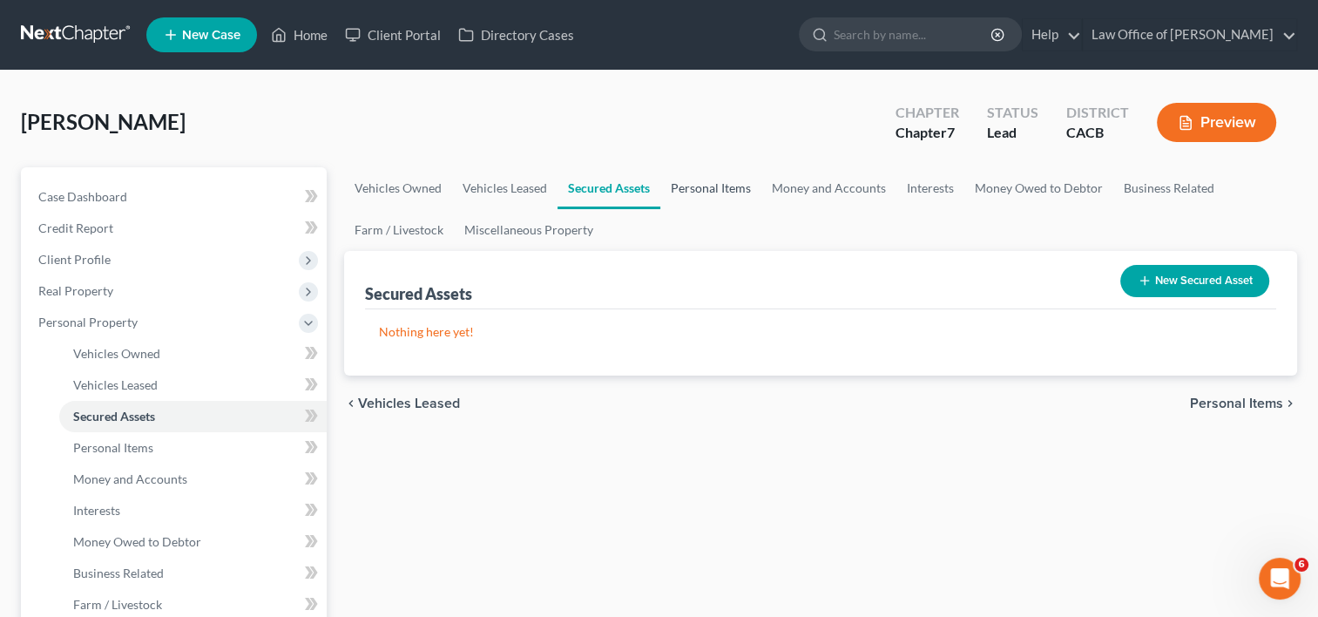
click at [703, 193] on link "Personal Items" at bounding box center [710, 188] width 101 height 42
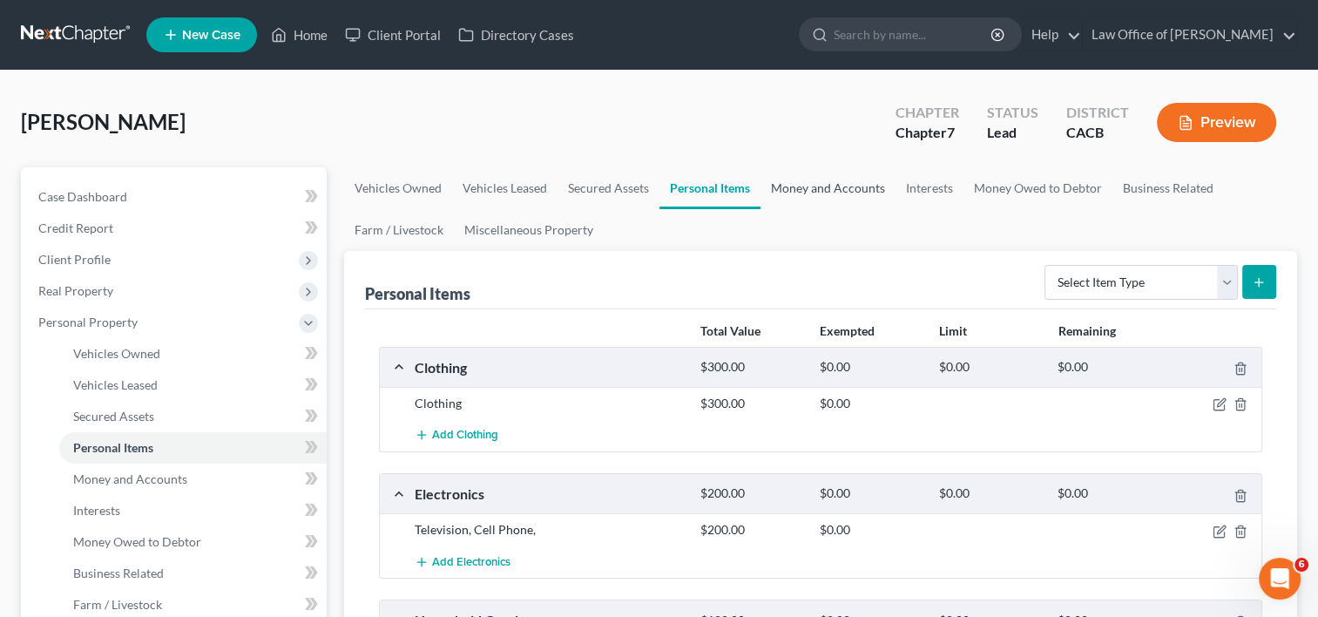
click at [834, 178] on link "Money and Accounts" at bounding box center [828, 188] width 135 height 42
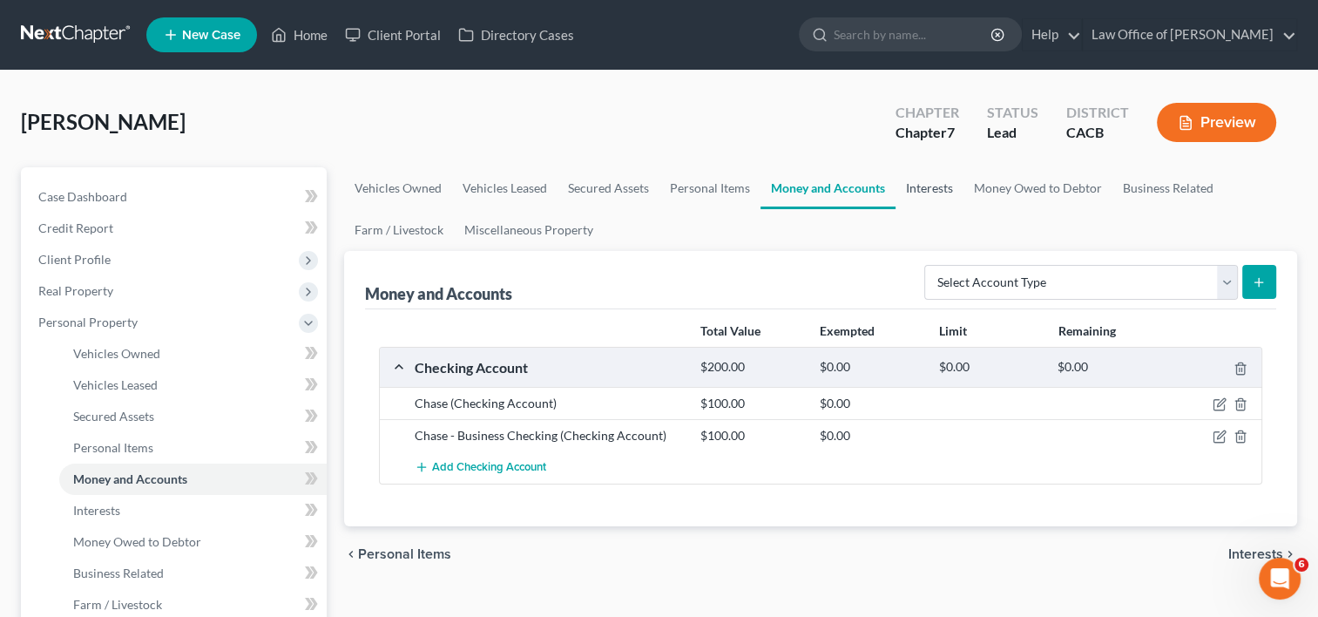
click at [923, 185] on link "Interests" at bounding box center [930, 188] width 68 height 42
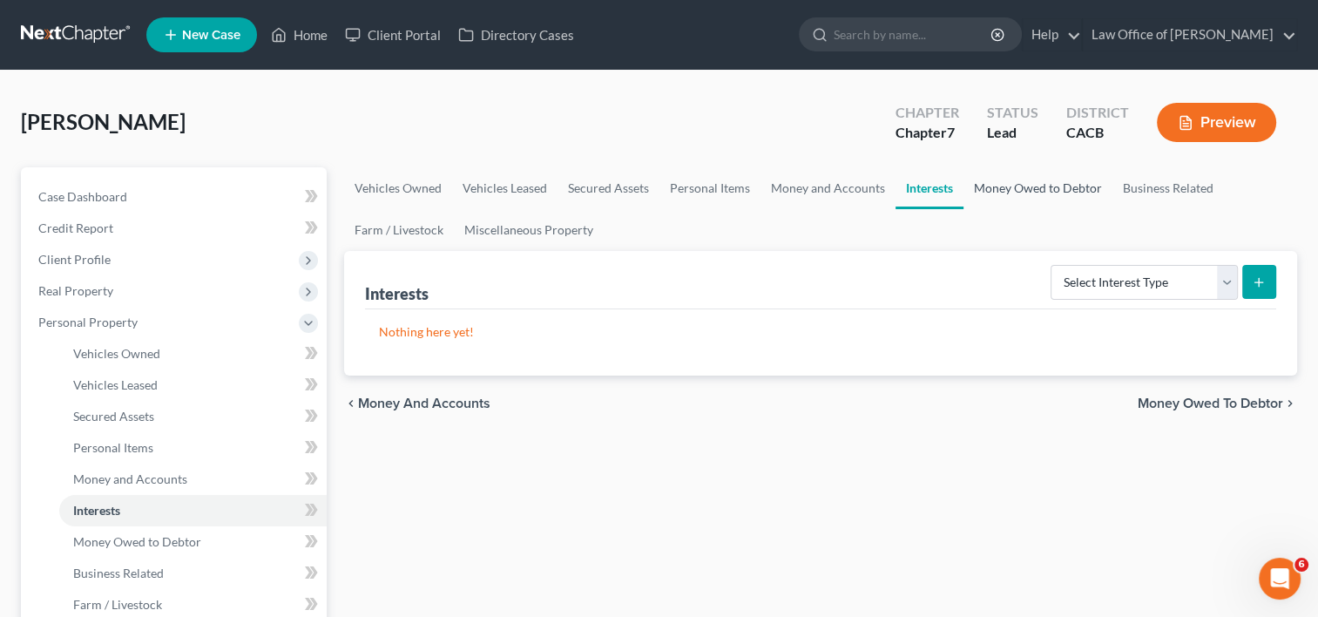
click at [1024, 186] on link "Money Owed to Debtor" at bounding box center [1038, 188] width 149 height 42
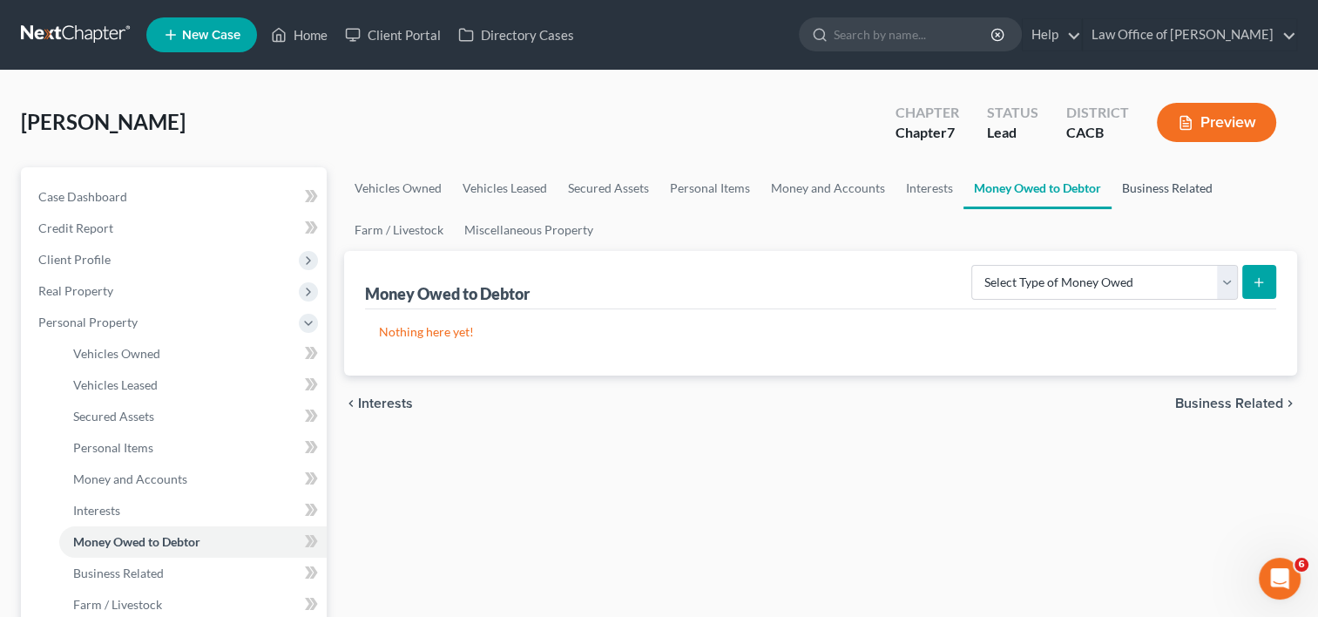
click at [1140, 188] on link "Business Related" at bounding box center [1168, 188] width 112 height 42
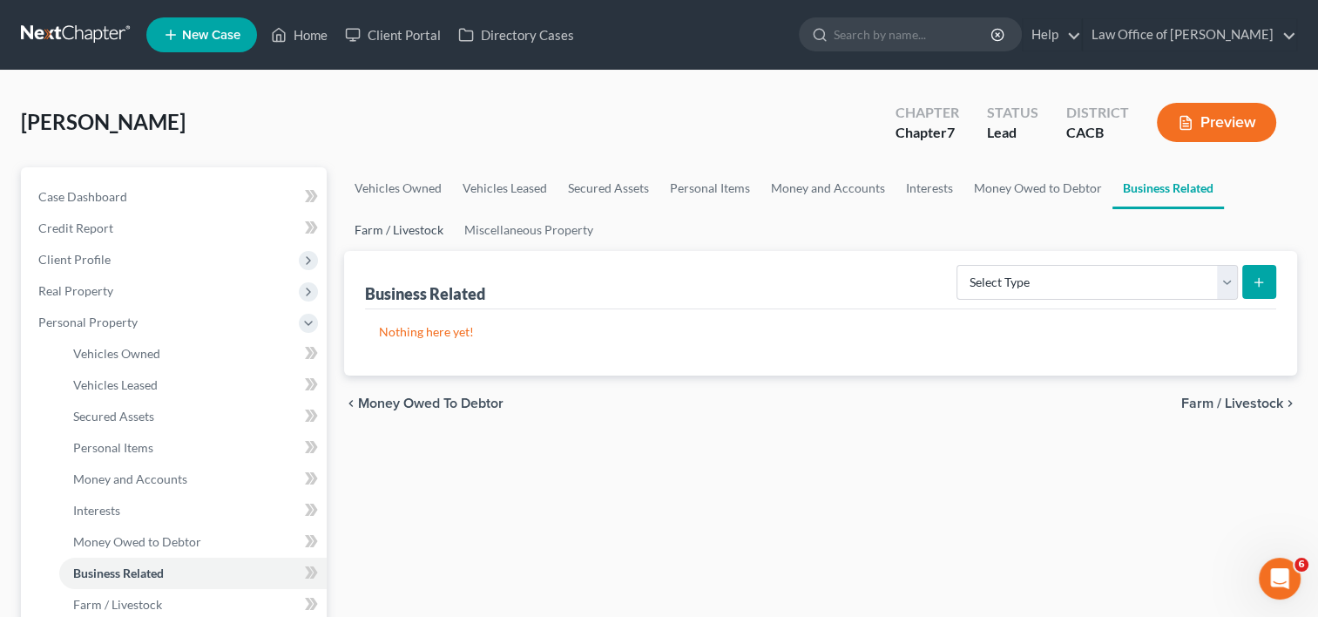
click at [402, 230] on link "Farm / Livestock" at bounding box center [399, 230] width 110 height 42
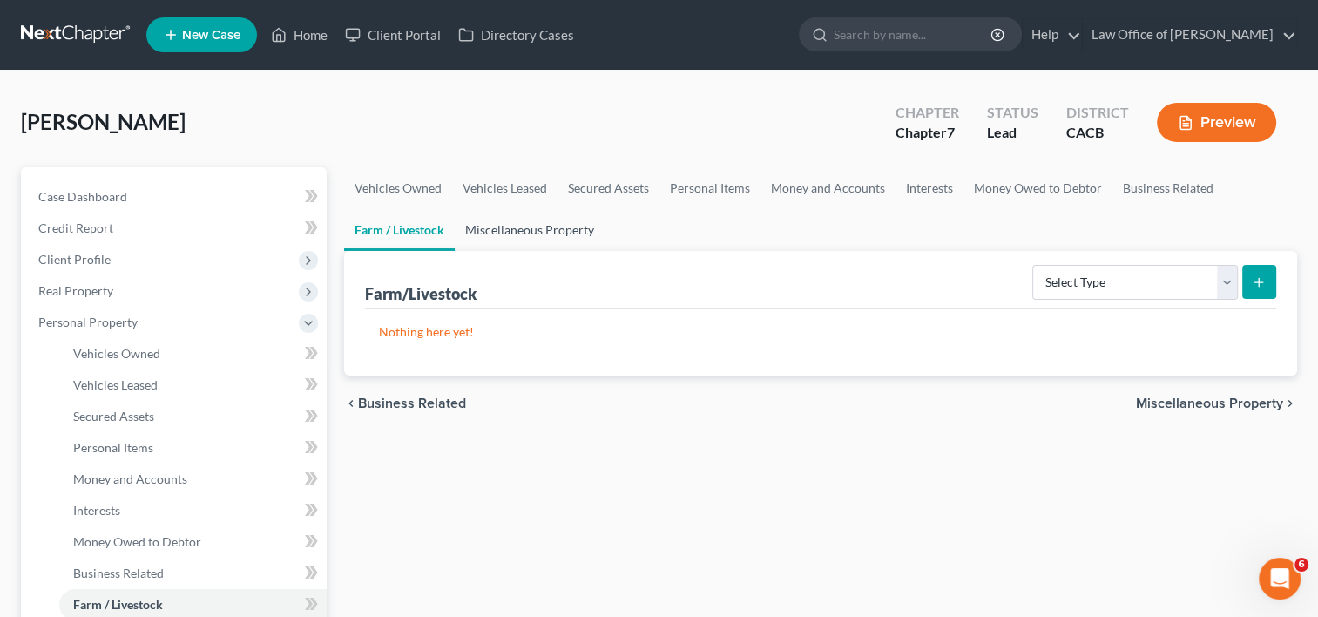
click at [537, 232] on link "Miscellaneous Property" at bounding box center [530, 230] width 150 height 42
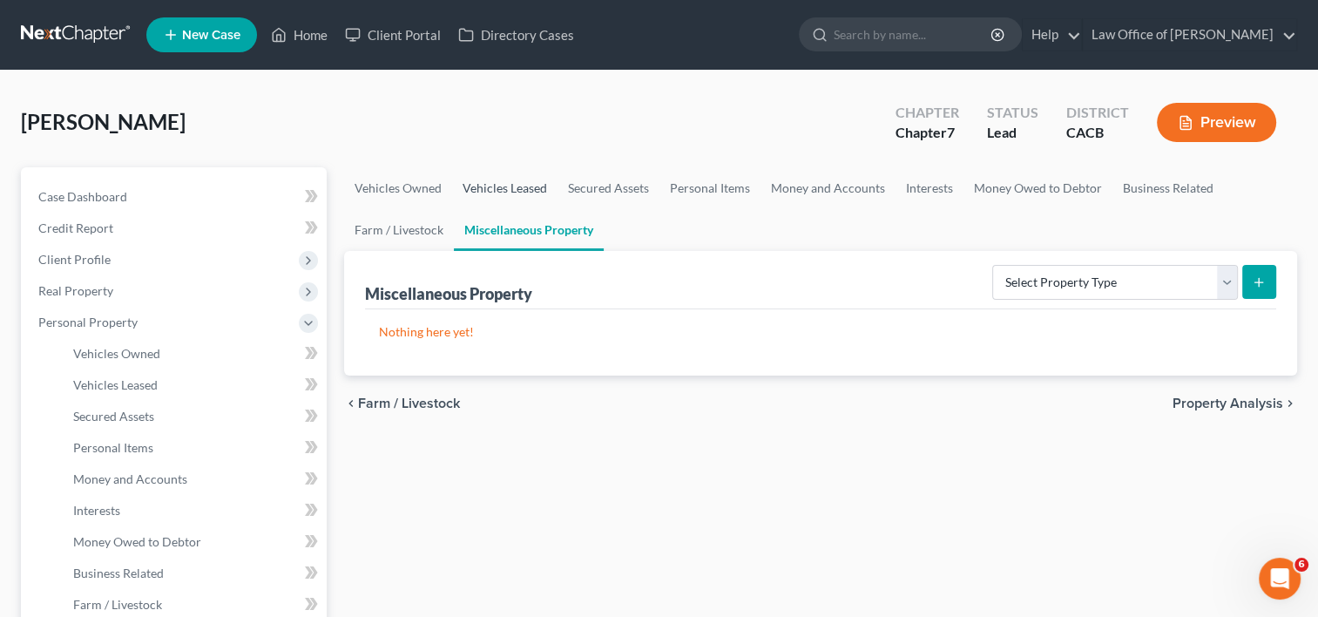
click at [530, 185] on link "Vehicles Leased" at bounding box center [504, 188] width 105 height 42
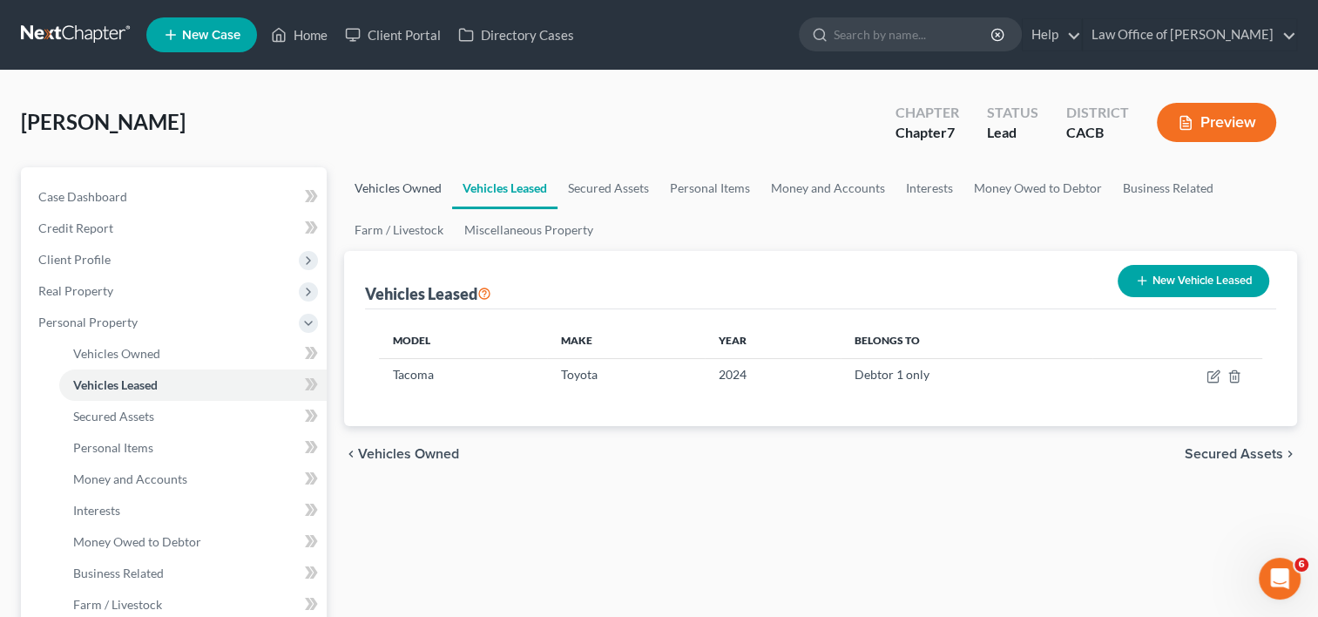
click at [387, 177] on link "Vehicles Owned" at bounding box center [398, 188] width 108 height 42
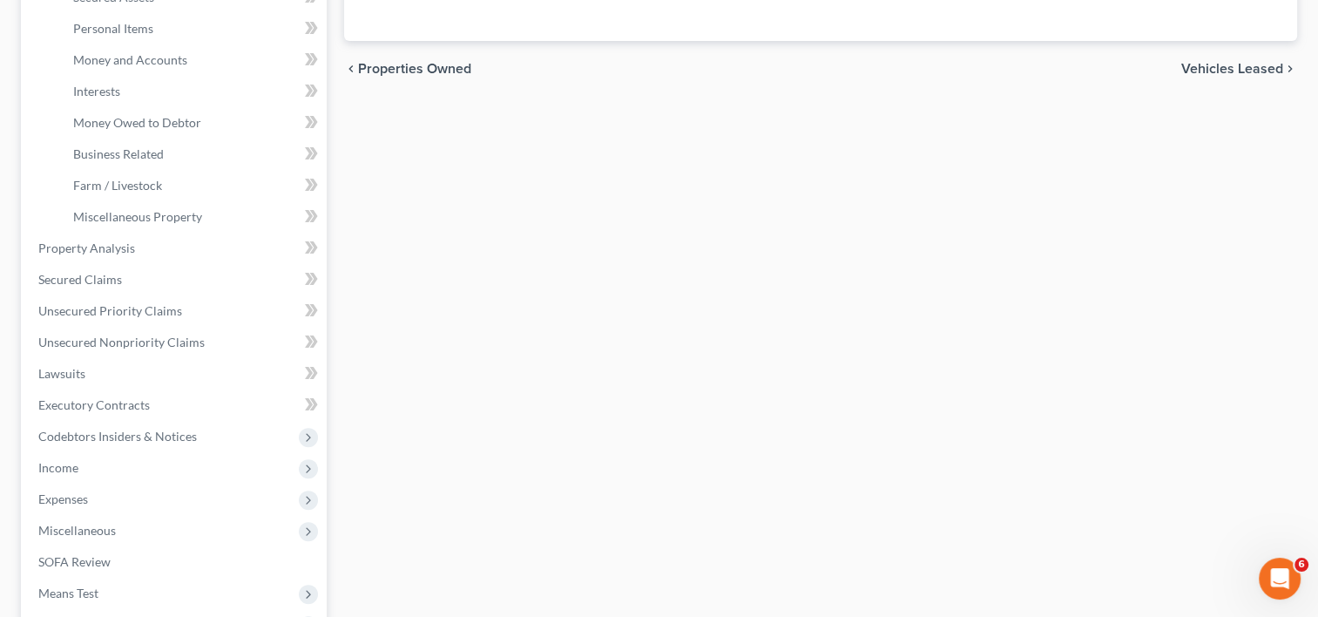
scroll to position [421, 0]
click at [339, 282] on div "Vehicles Owned Vehicles Leased Secured Assets Personal Items Money and Accounts…" at bounding box center [820, 249] width 970 height 1006
click at [80, 281] on span "Secured Claims" at bounding box center [80, 277] width 84 height 15
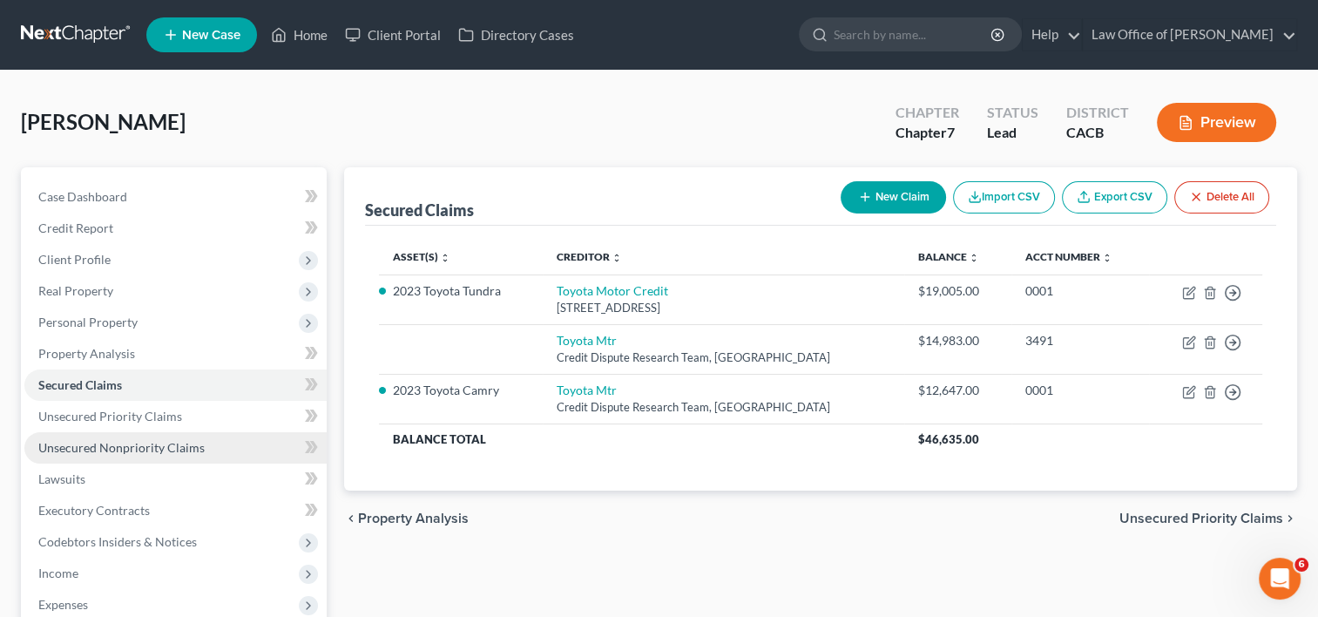
click at [125, 456] on link "Unsecured Nonpriority Claims" at bounding box center [175, 447] width 302 height 31
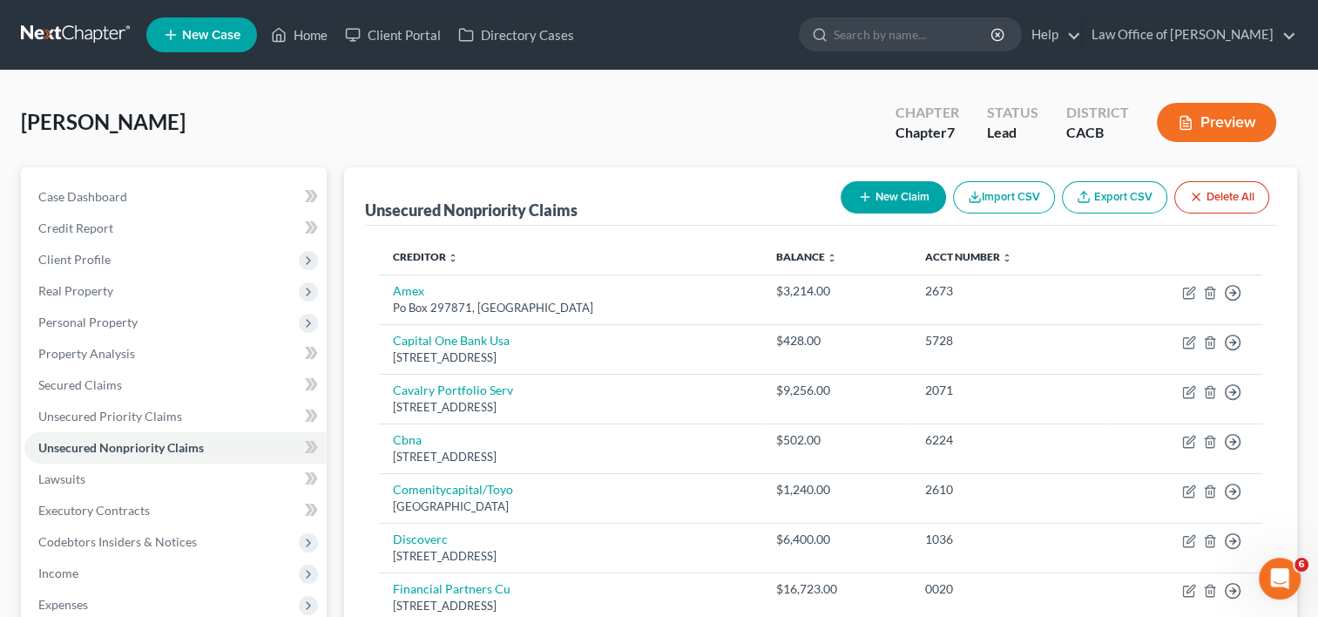
scroll to position [340, 0]
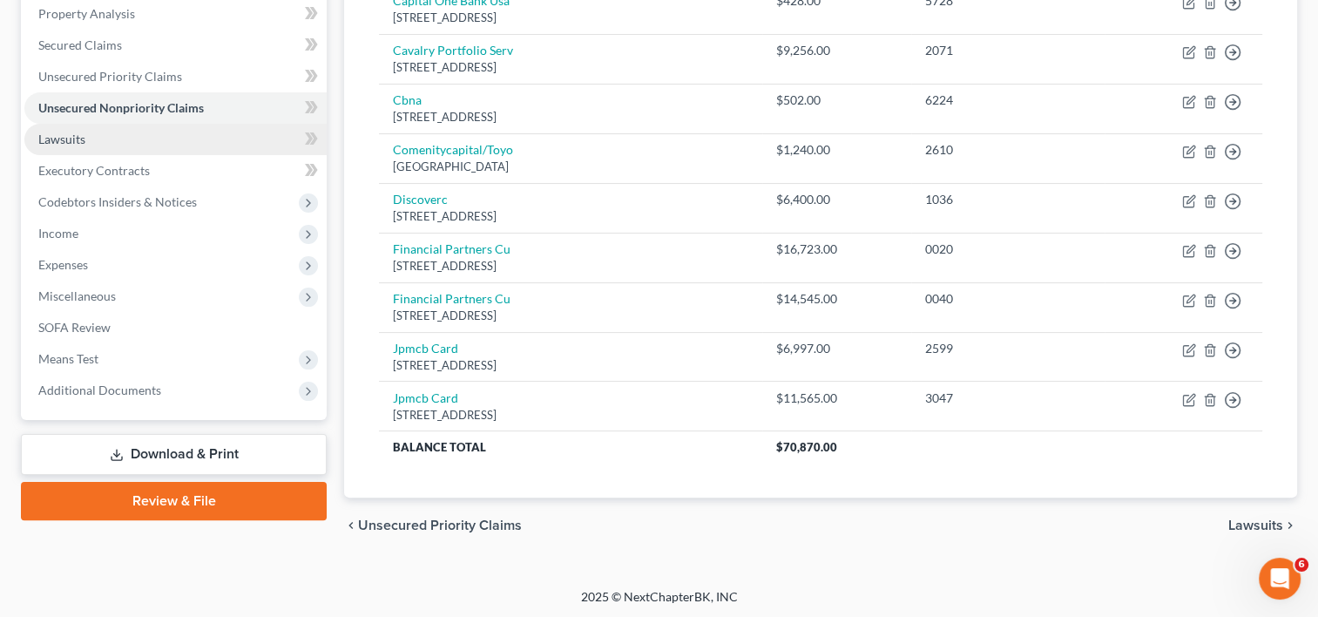
click at [75, 144] on span "Lawsuits" at bounding box center [61, 139] width 47 height 15
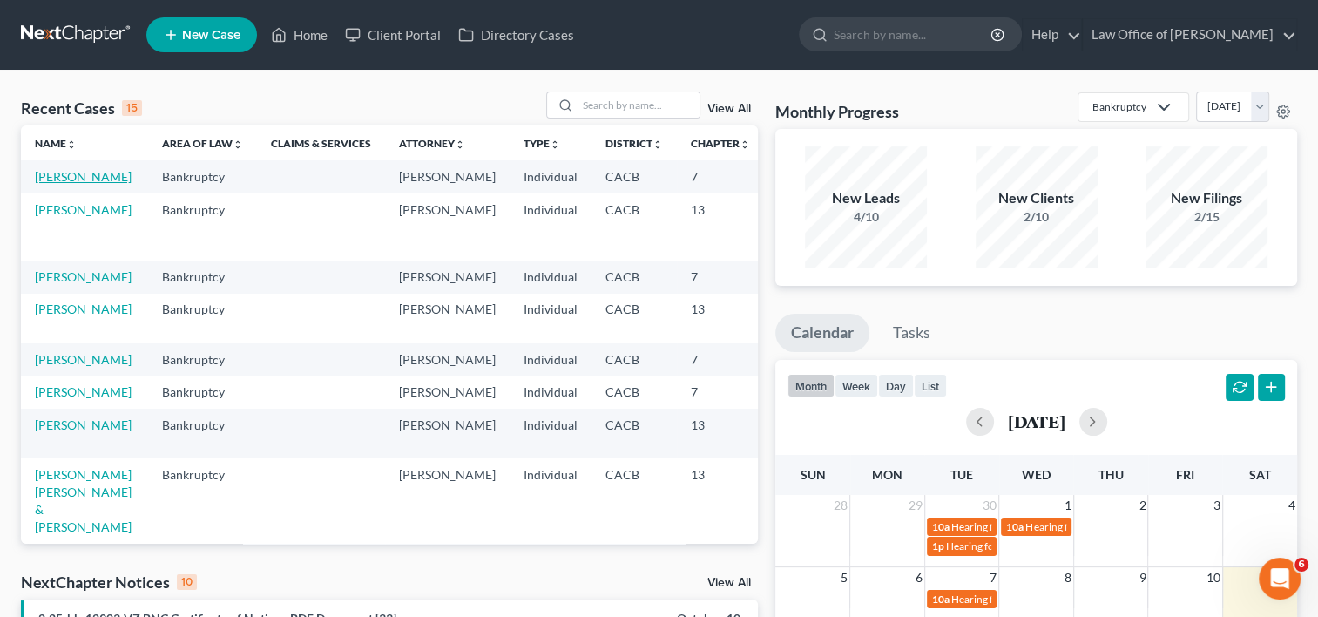
click at [55, 183] on link "[PERSON_NAME]" at bounding box center [83, 176] width 97 height 15
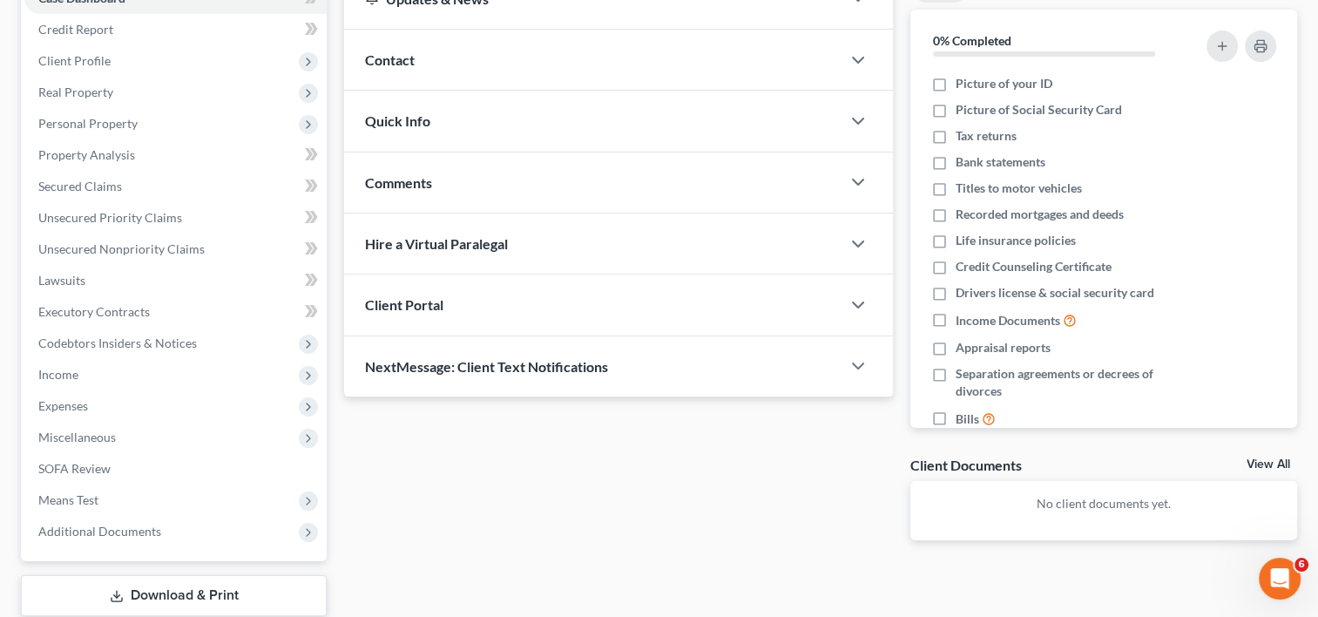
scroll to position [308, 0]
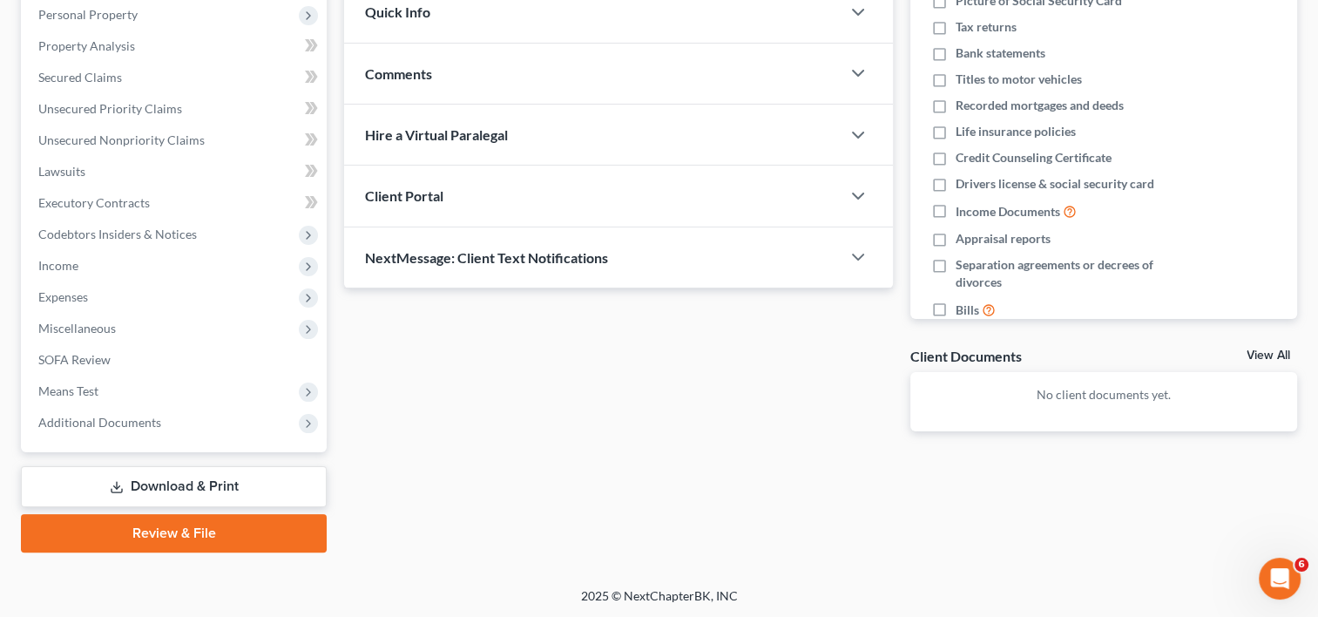
click at [222, 484] on link "Download & Print" at bounding box center [174, 486] width 306 height 41
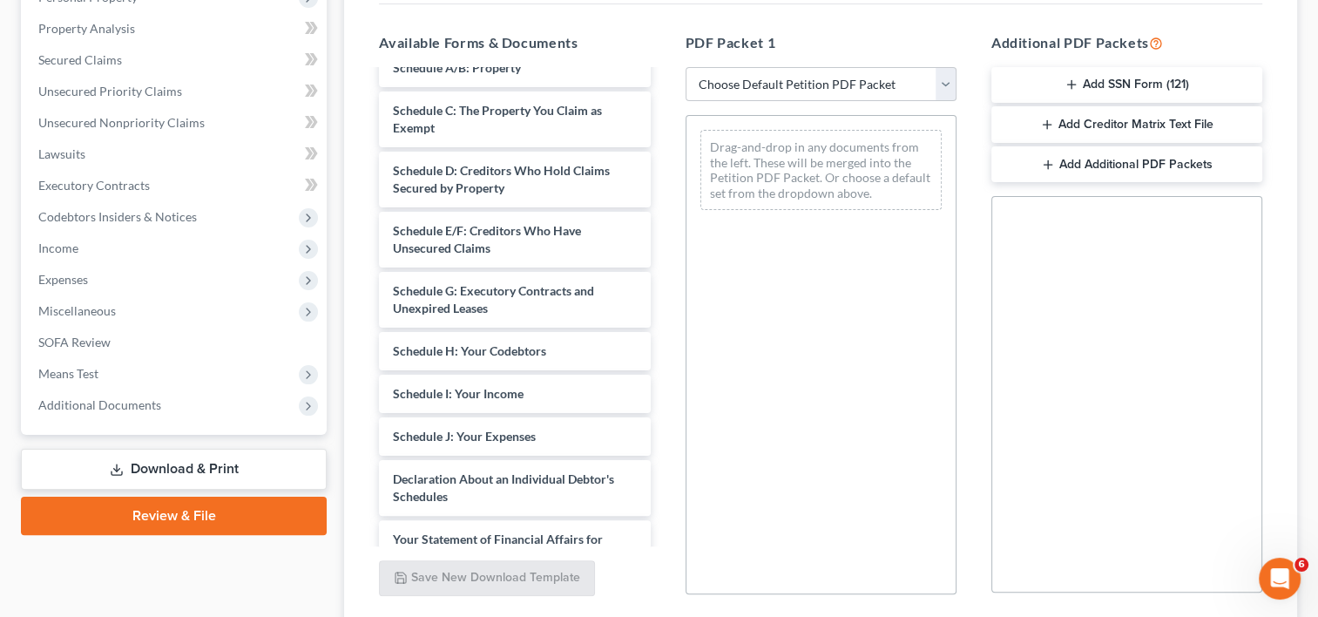
scroll to position [124, 0]
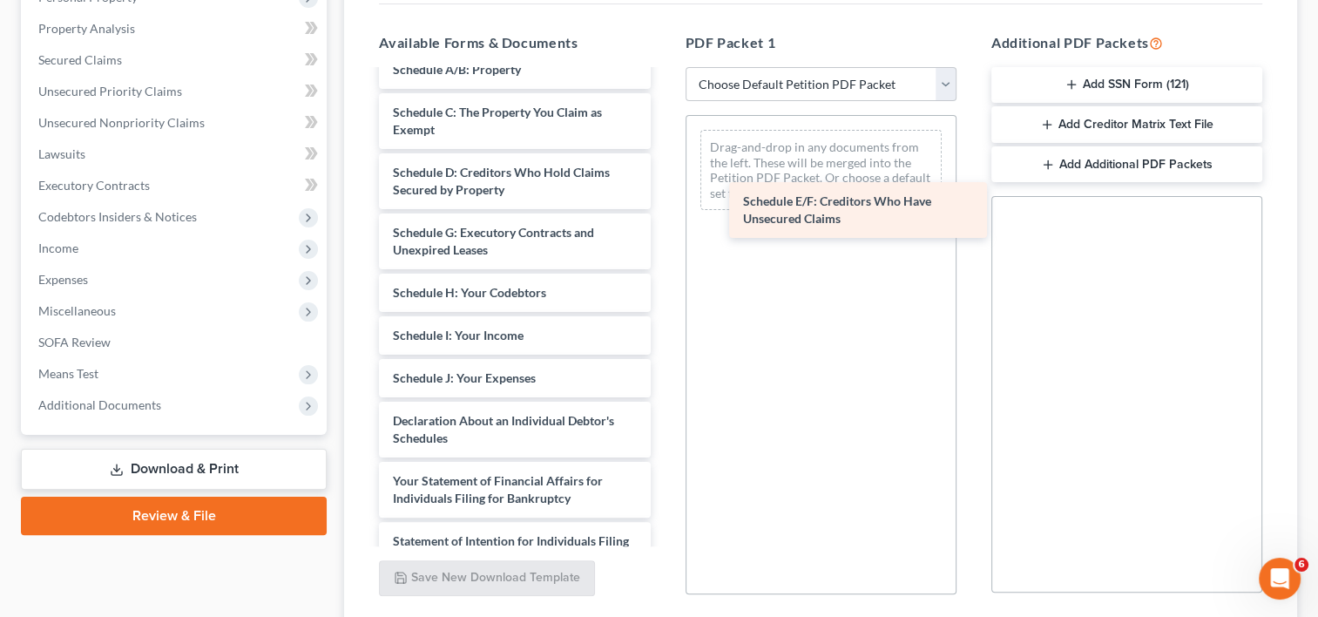
drag, startPoint x: 456, startPoint y: 244, endPoint x: 807, endPoint y: 215, distance: 351.4
click at [664, 215] on div "Schedule E/F: Creditors Who Have Unsecured Claims Voluntary Petition for Indivi…" at bounding box center [514, 387] width 299 height 878
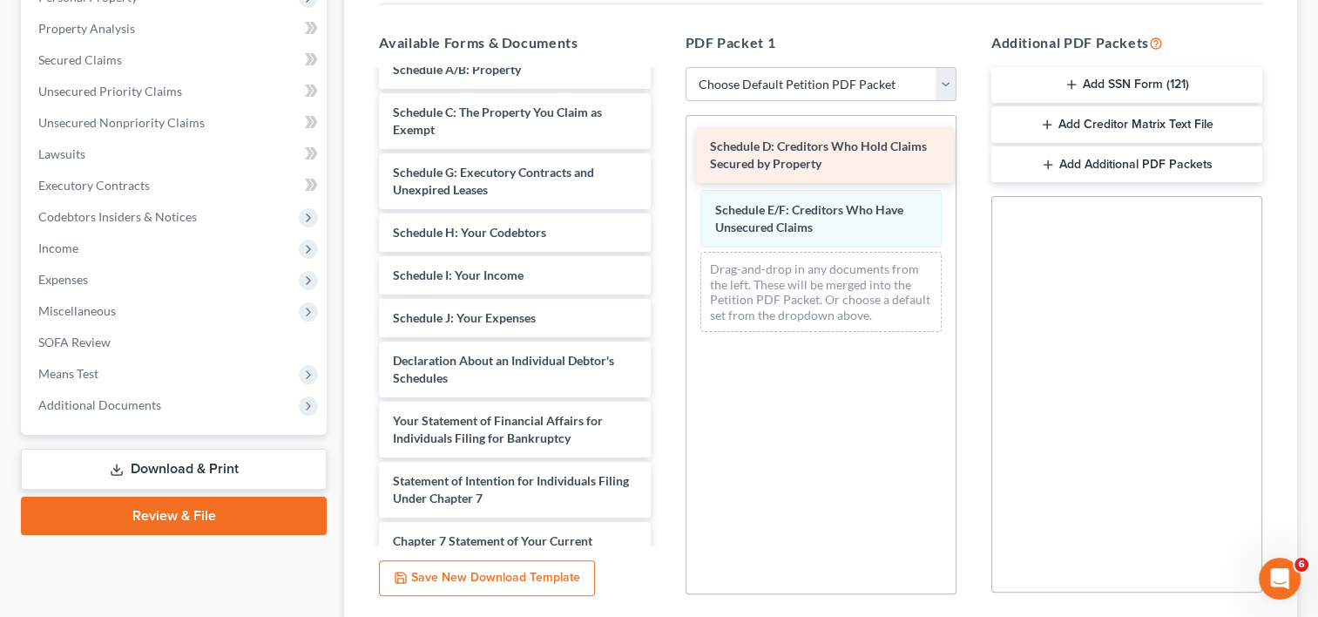
drag, startPoint x: 474, startPoint y: 172, endPoint x: 791, endPoint y: 148, distance: 318.0
click at [664, 148] on div "Schedule D: Creditors Who Hold Claims Secured by Property Voluntary Petition fo…" at bounding box center [514, 357] width 299 height 818
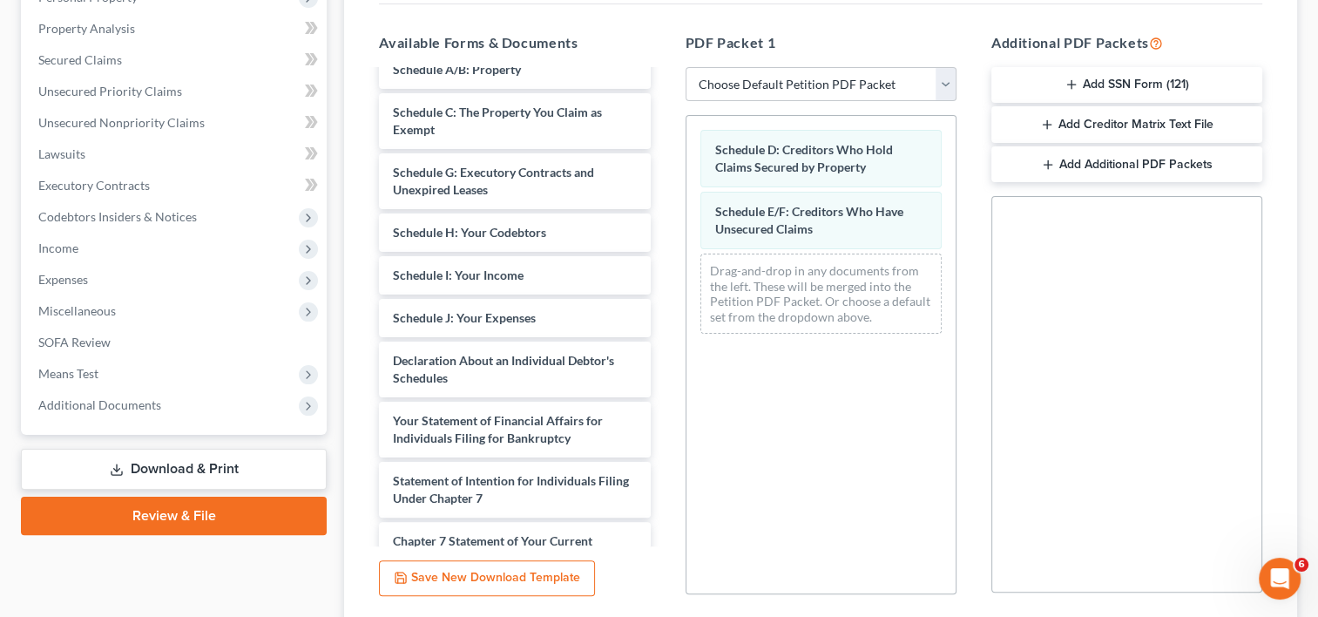
scroll to position [457, 0]
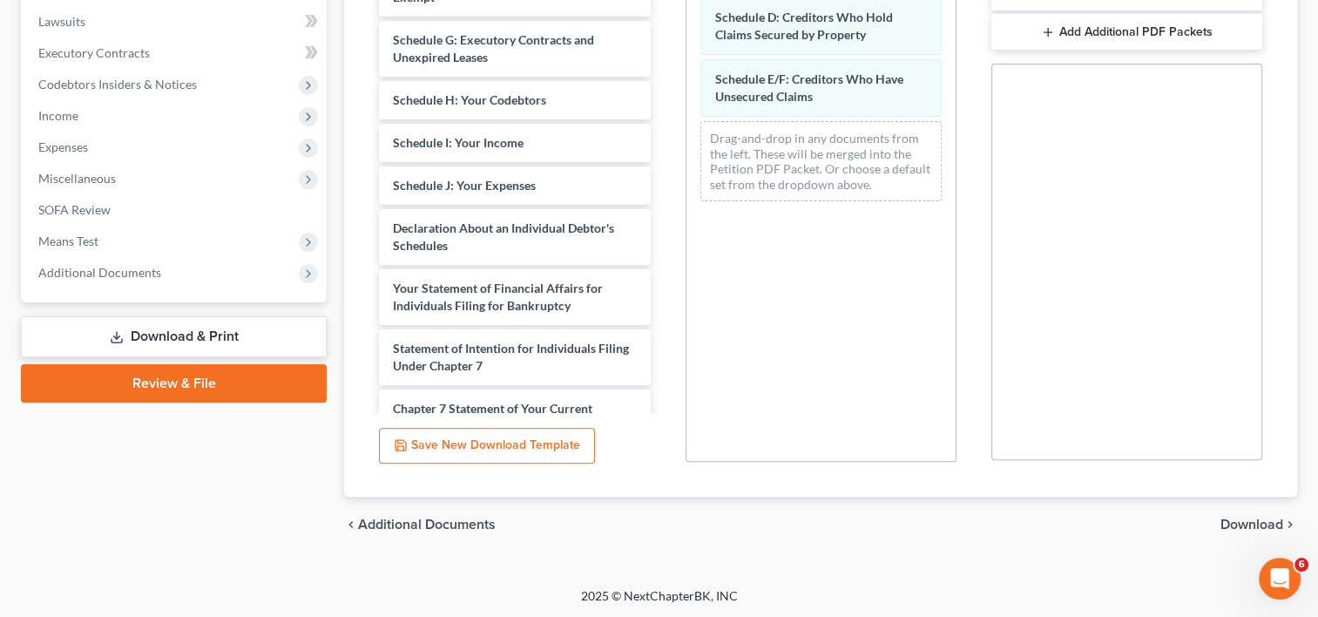
click at [1241, 521] on span "Download" at bounding box center [1252, 524] width 63 height 14
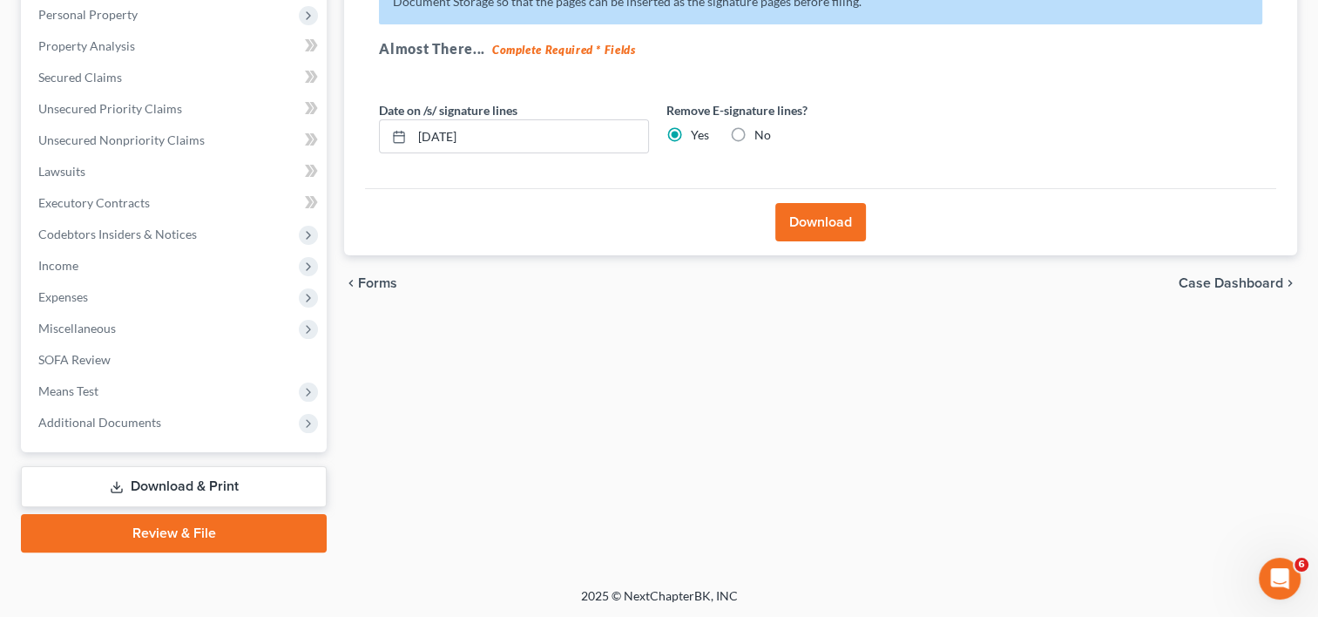
click at [815, 218] on button "Download" at bounding box center [820, 222] width 91 height 38
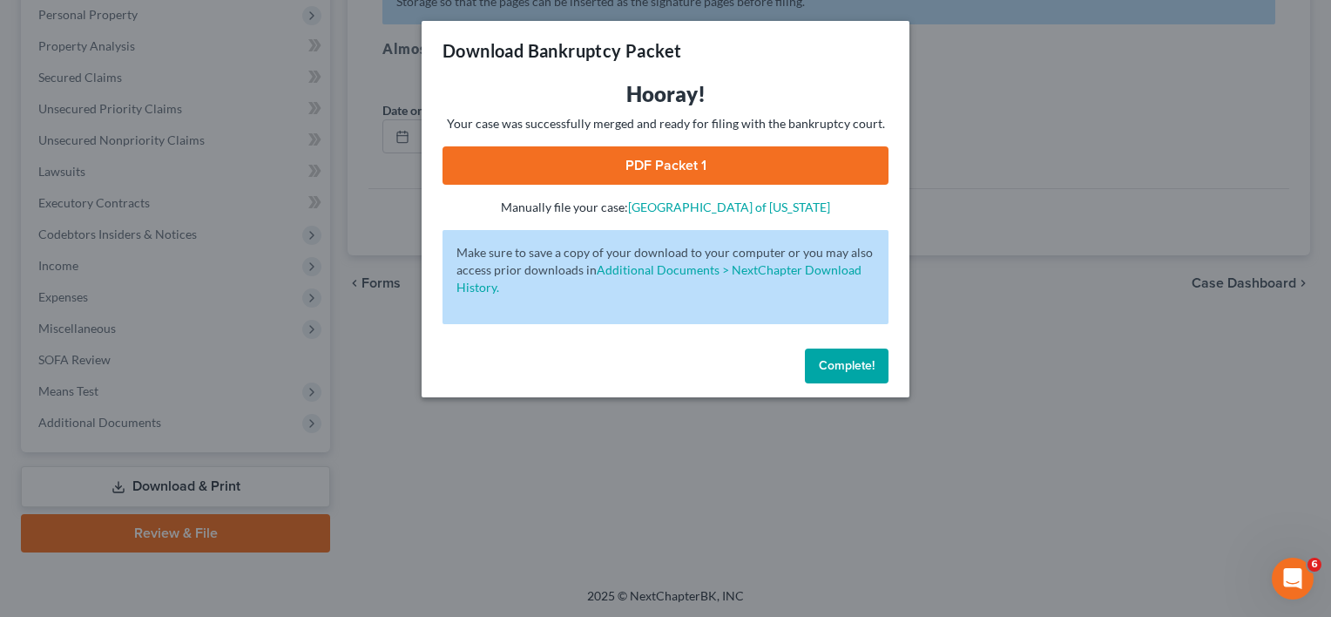
click at [648, 164] on link "PDF Packet 1" at bounding box center [666, 165] width 446 height 38
click at [848, 366] on span "Complete!" at bounding box center [847, 365] width 56 height 15
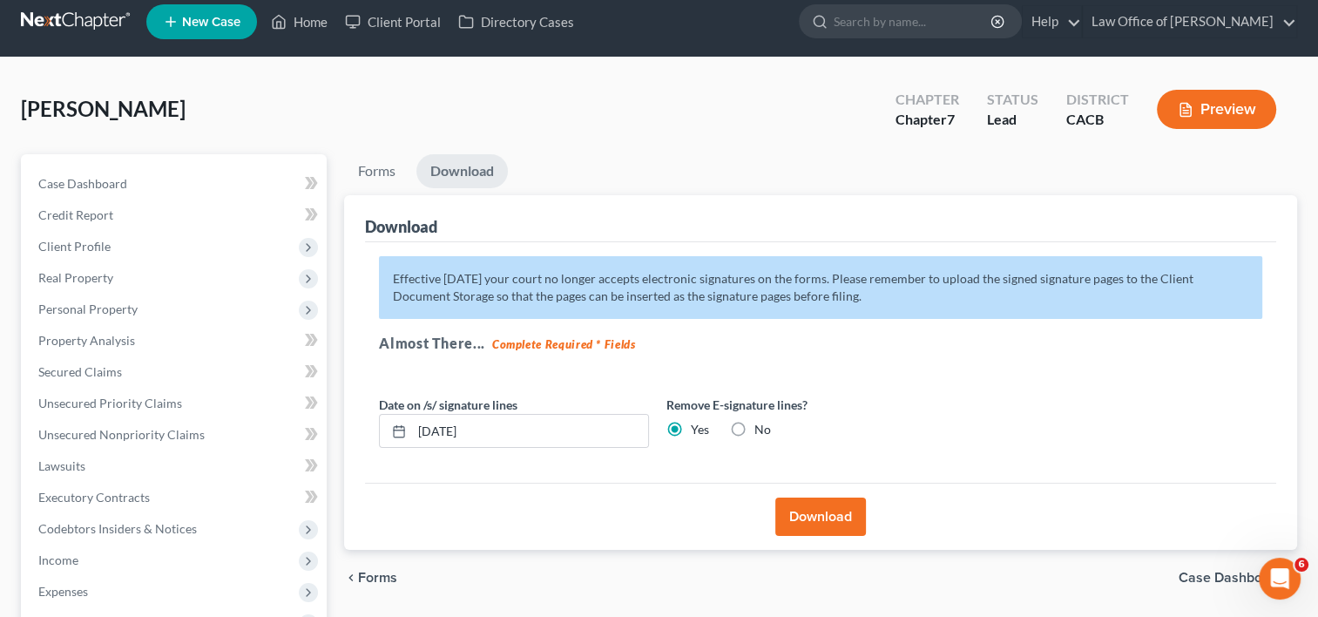
scroll to position [0, 0]
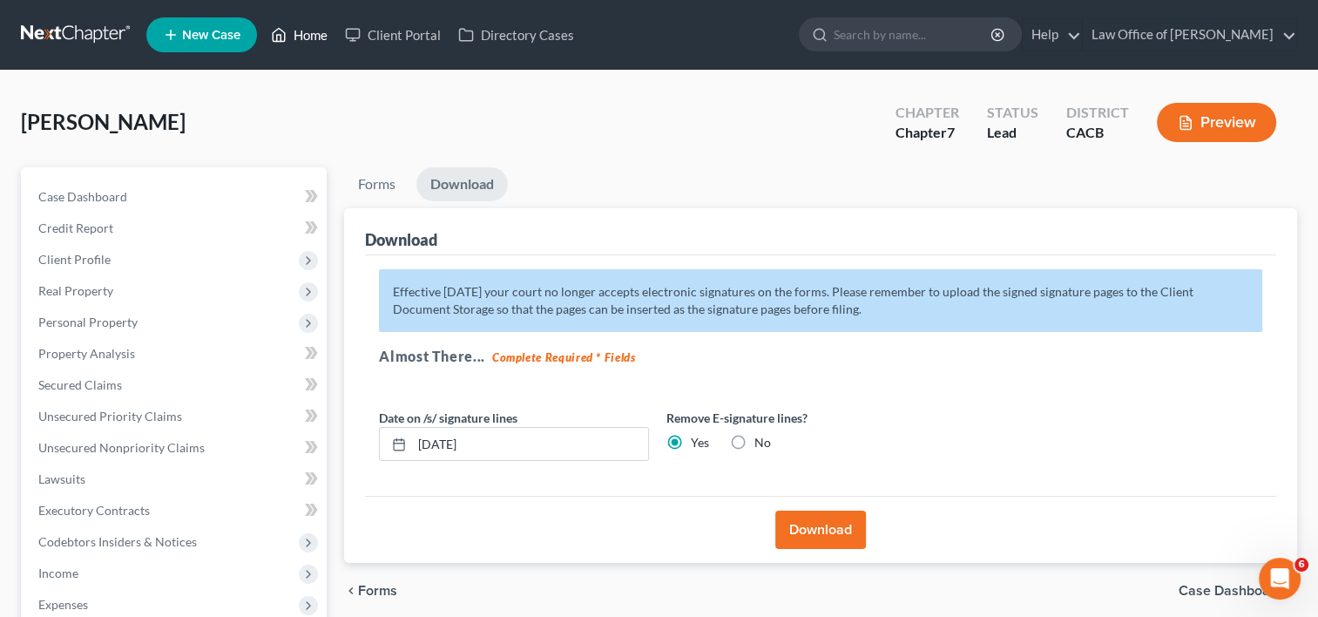
click at [307, 31] on link "Home" at bounding box center [299, 34] width 74 height 31
